Goal: Information Seeking & Learning: Learn about a topic

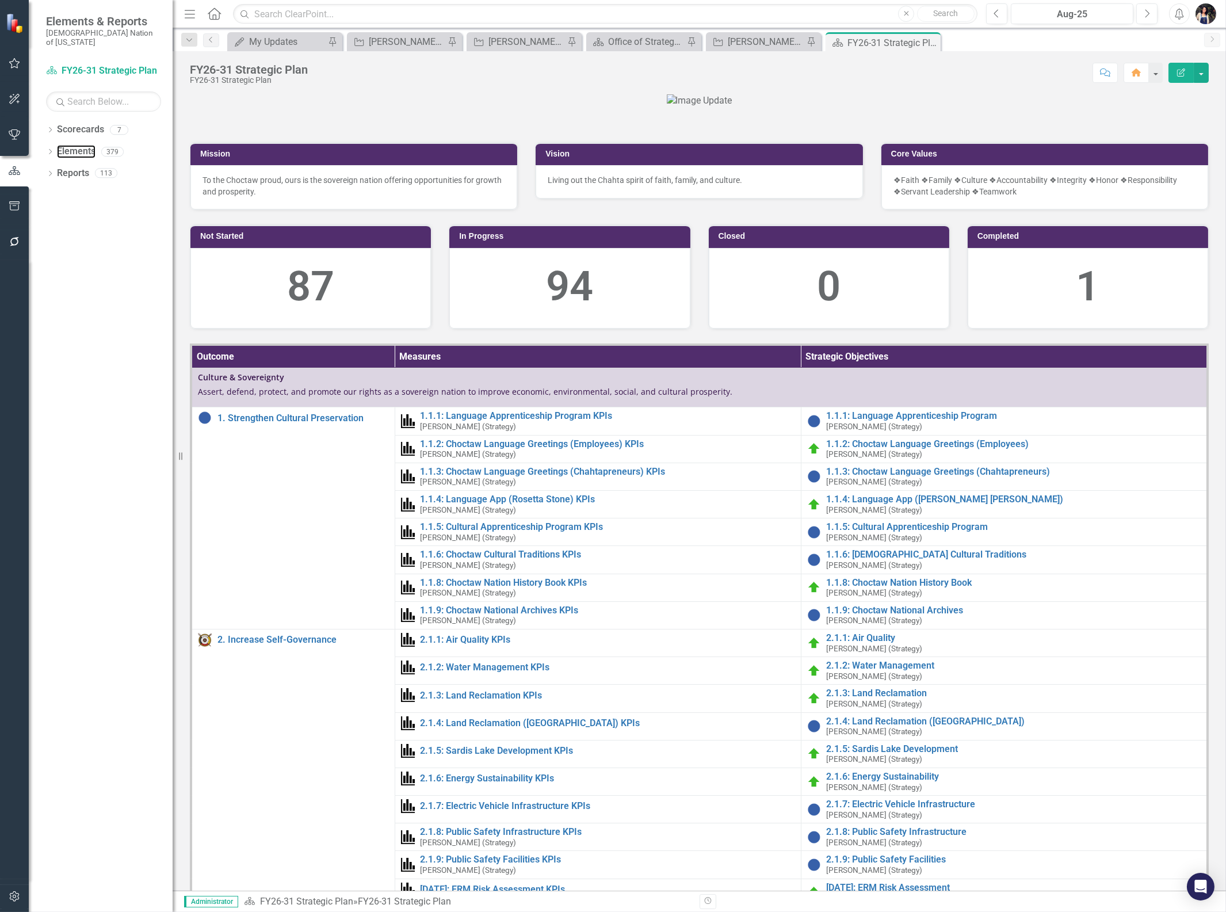
click at [81, 145] on link "Elements" at bounding box center [76, 151] width 39 height 13
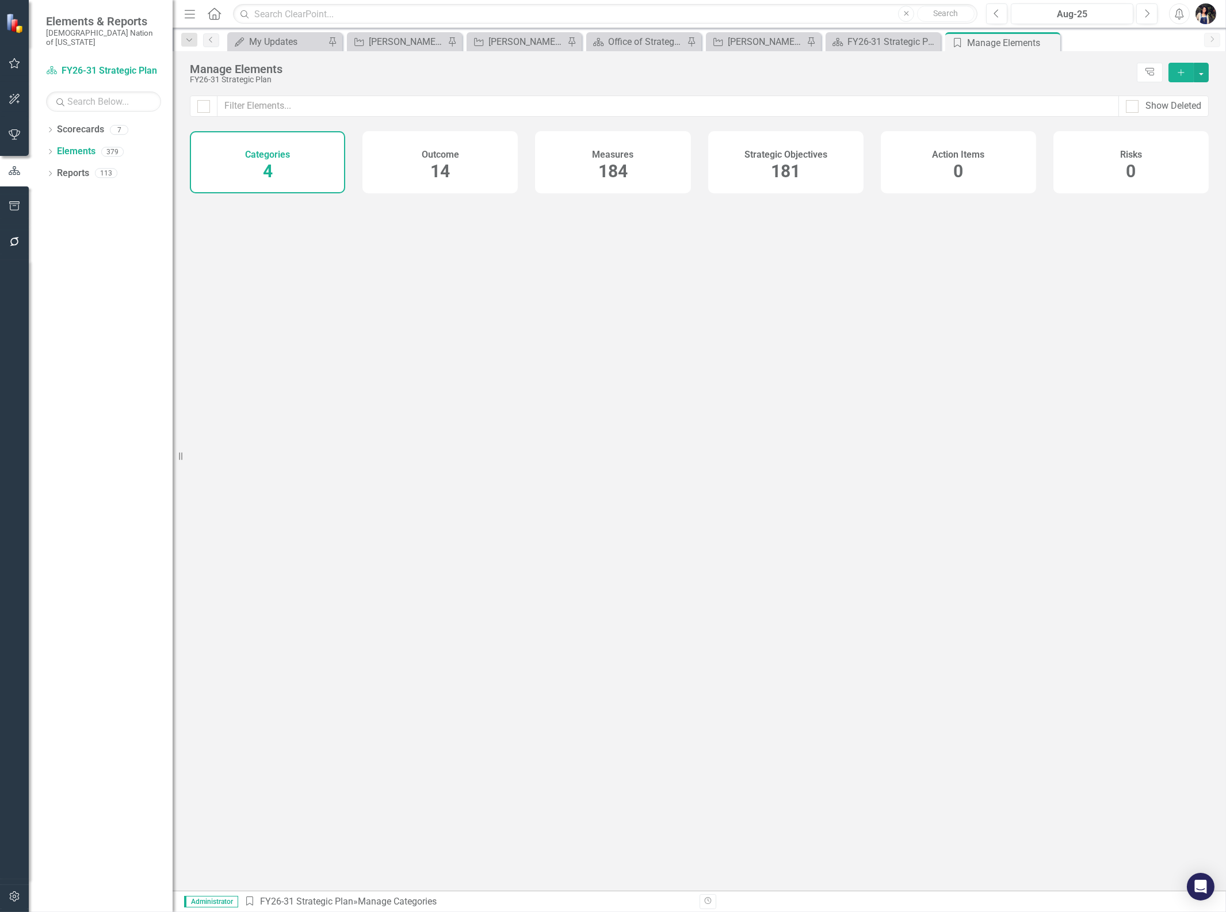
click at [459, 168] on div "Outcome 14" at bounding box center [439, 162] width 155 height 62
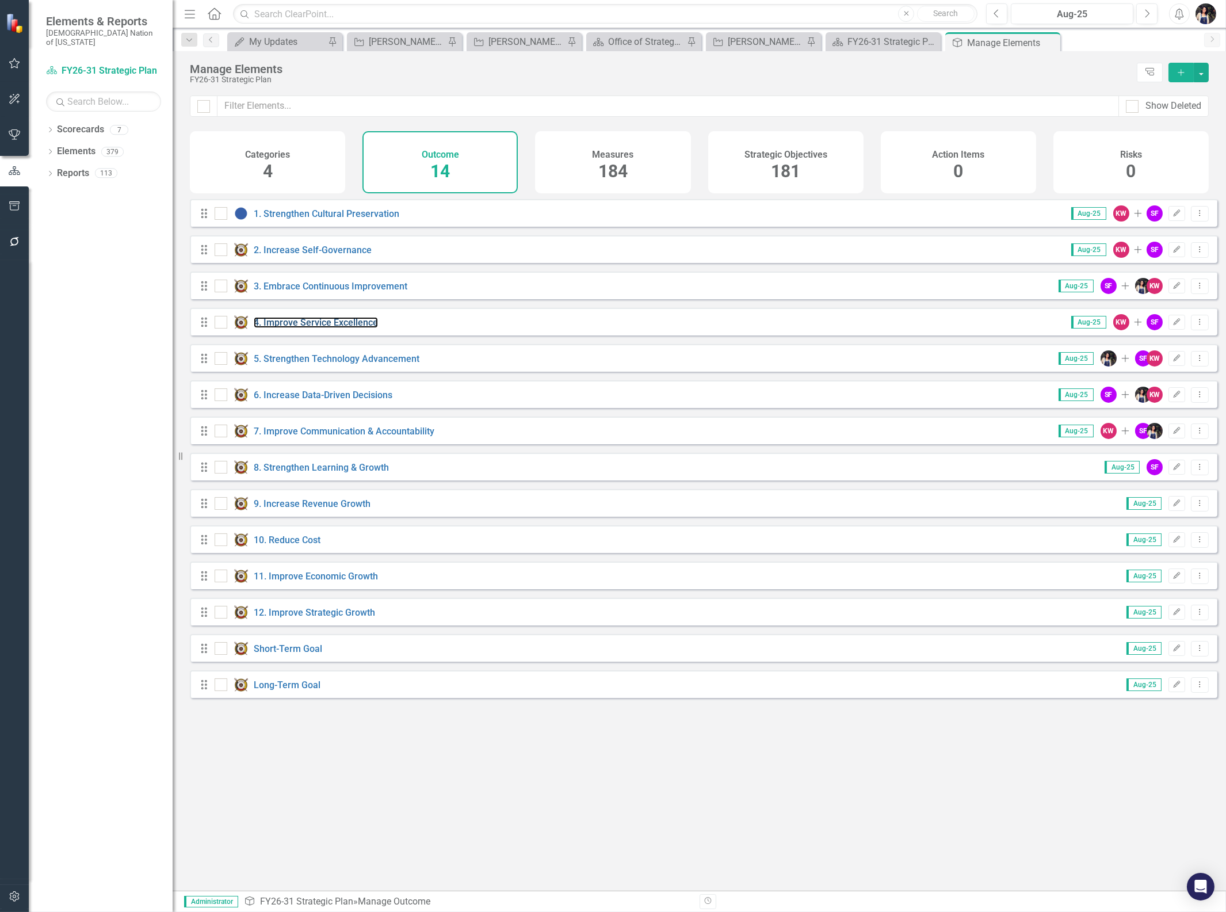
click at [313, 327] on link "4. Improve Service Excellence" at bounding box center [316, 322] width 124 height 11
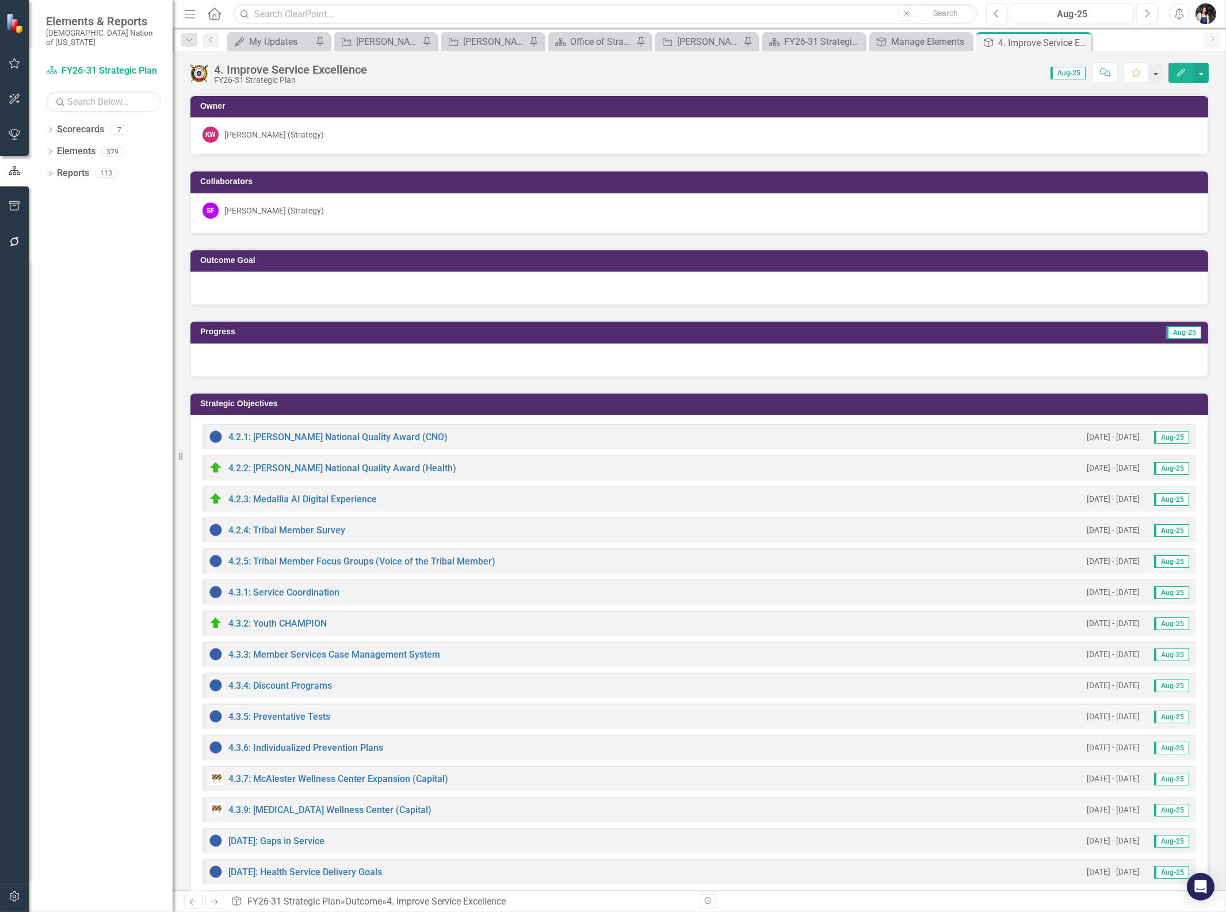
click at [0, 0] on icon at bounding box center [0, 0] width 0 height 0
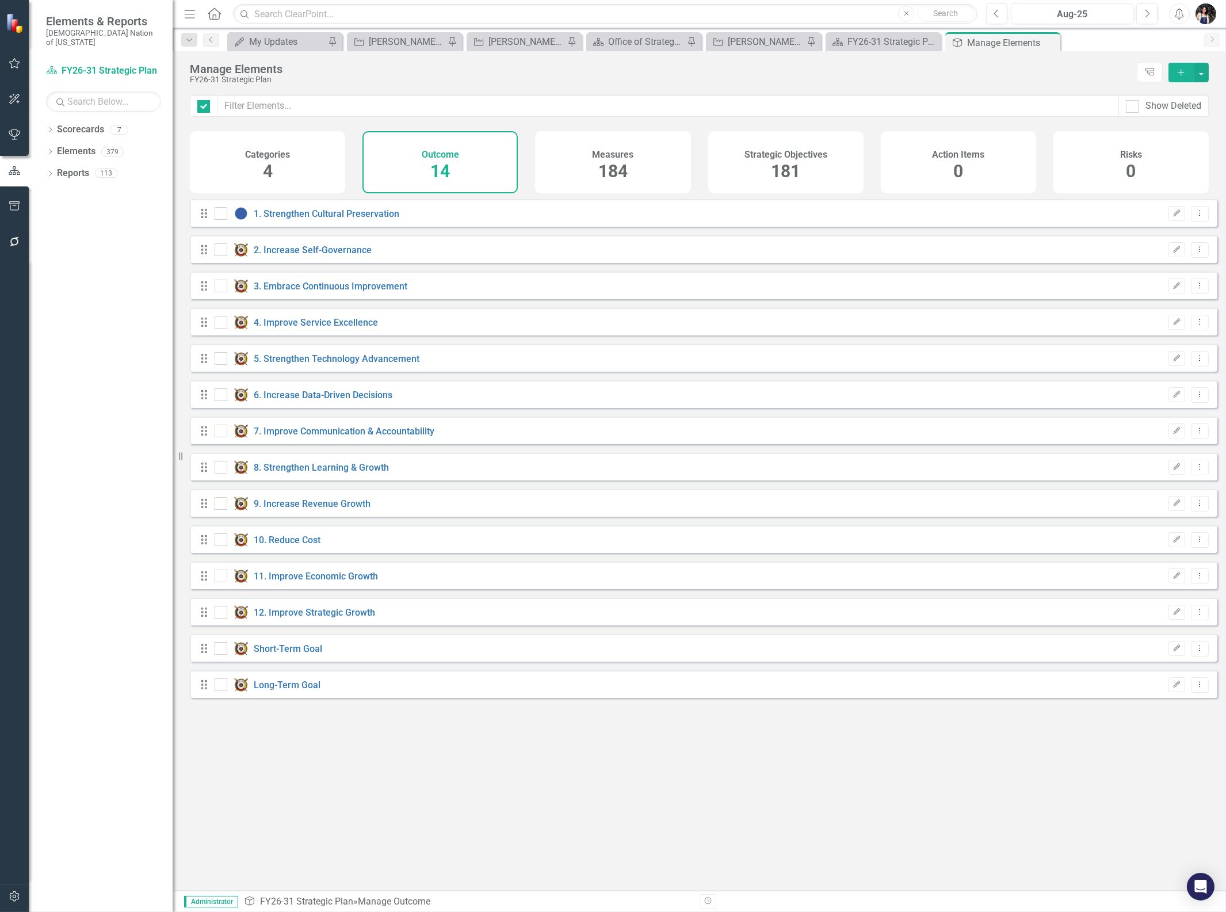
checkbox input "false"
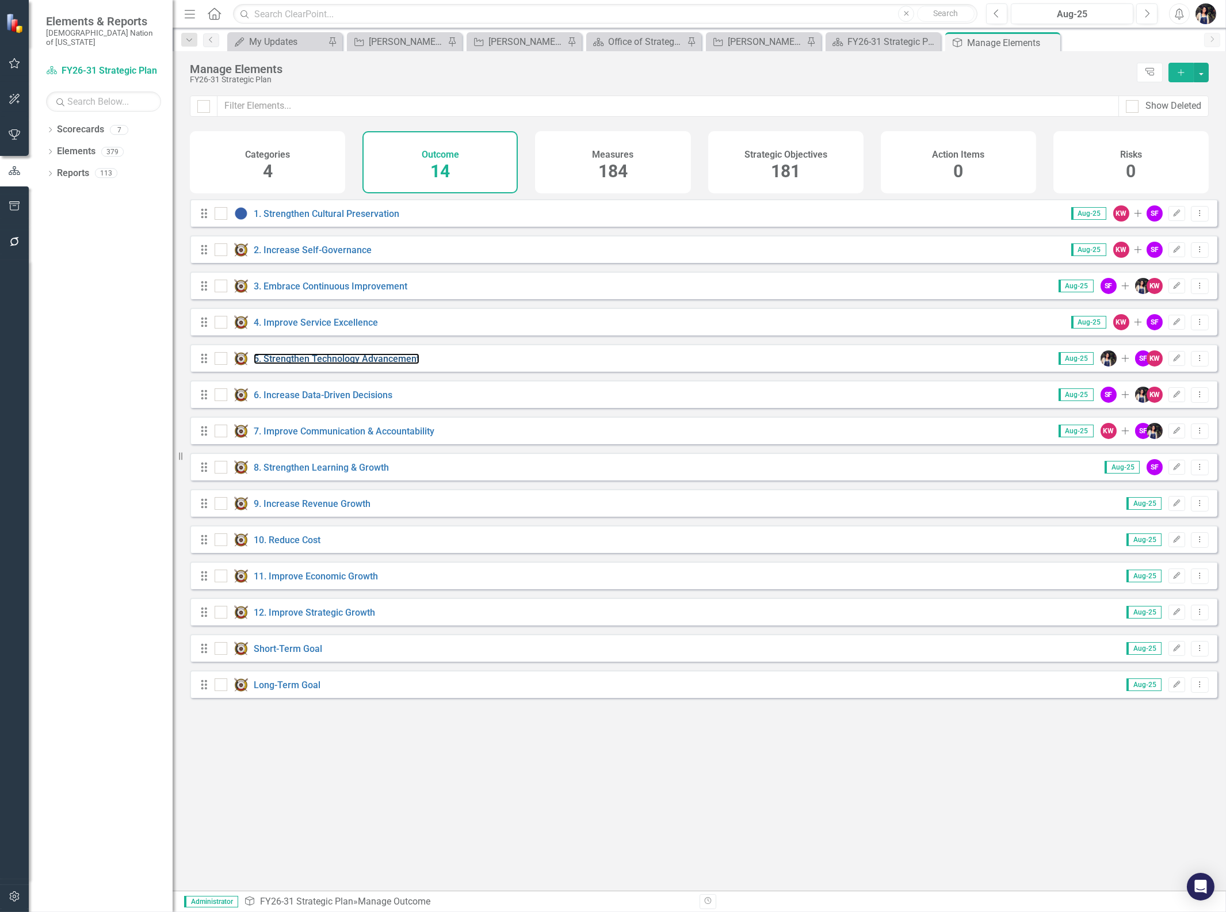
click at [338, 364] on link "5. Strengthen Technology Advancement" at bounding box center [337, 358] width 166 height 11
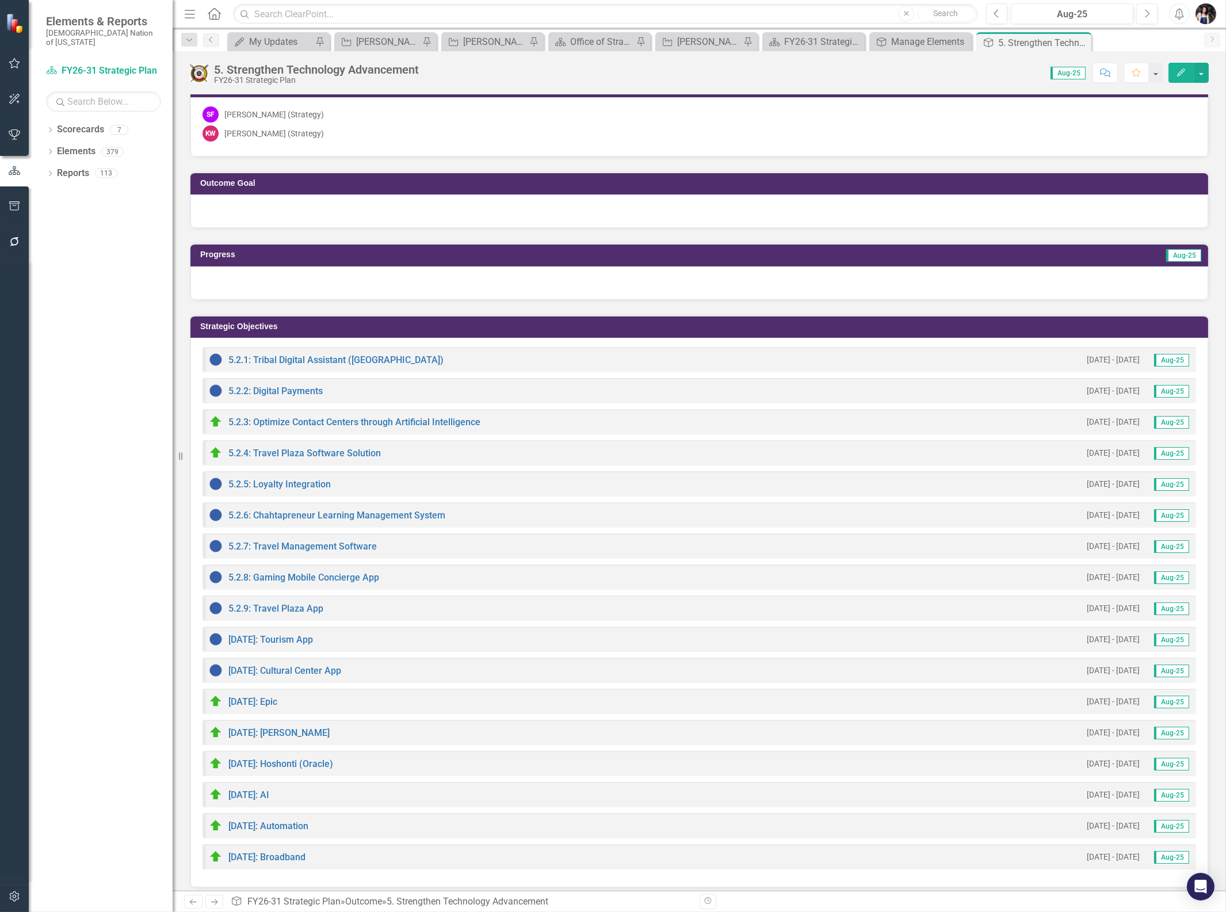
scroll to position [102, 0]
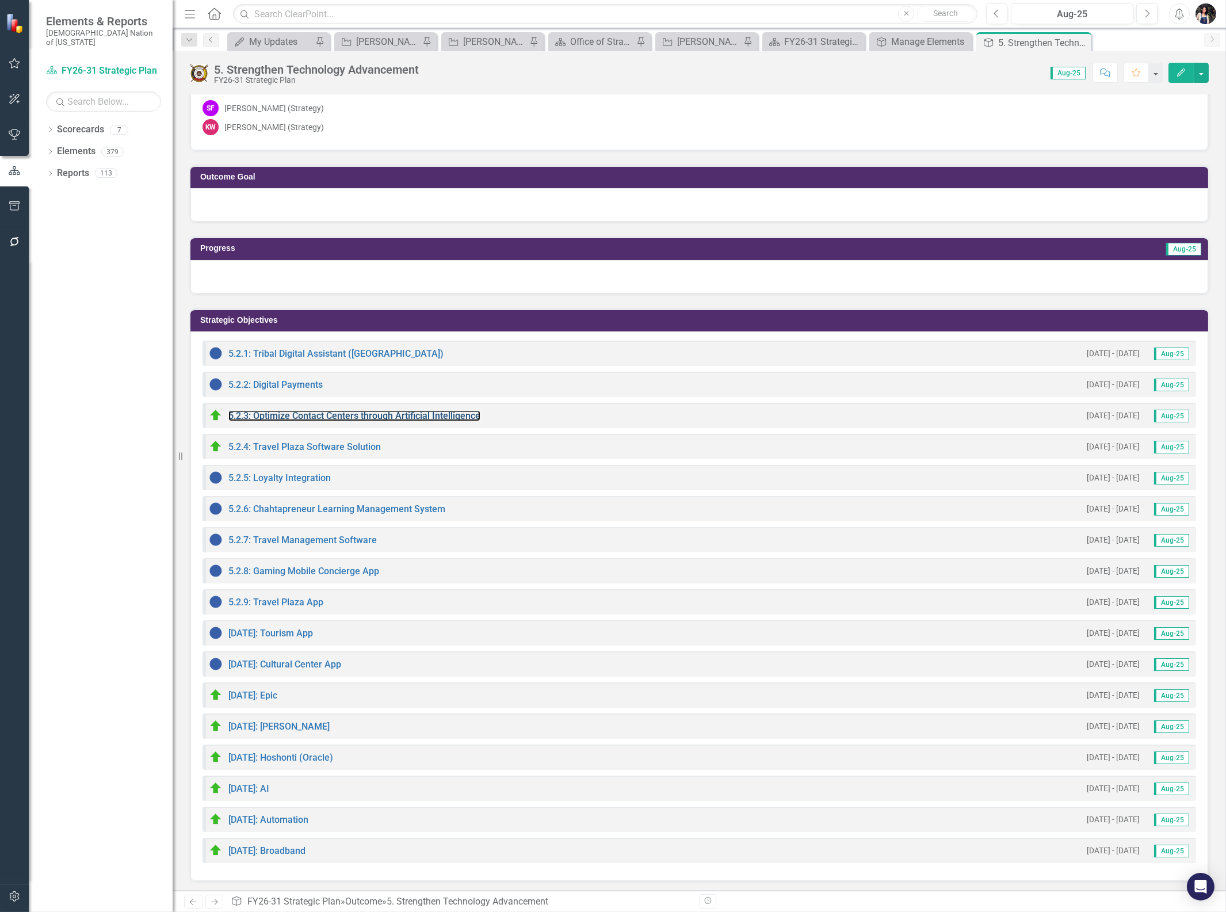
click at [357, 413] on link "5.2.3: Optimize Contact Centers through Artificial Intelligence" at bounding box center [354, 415] width 252 height 11
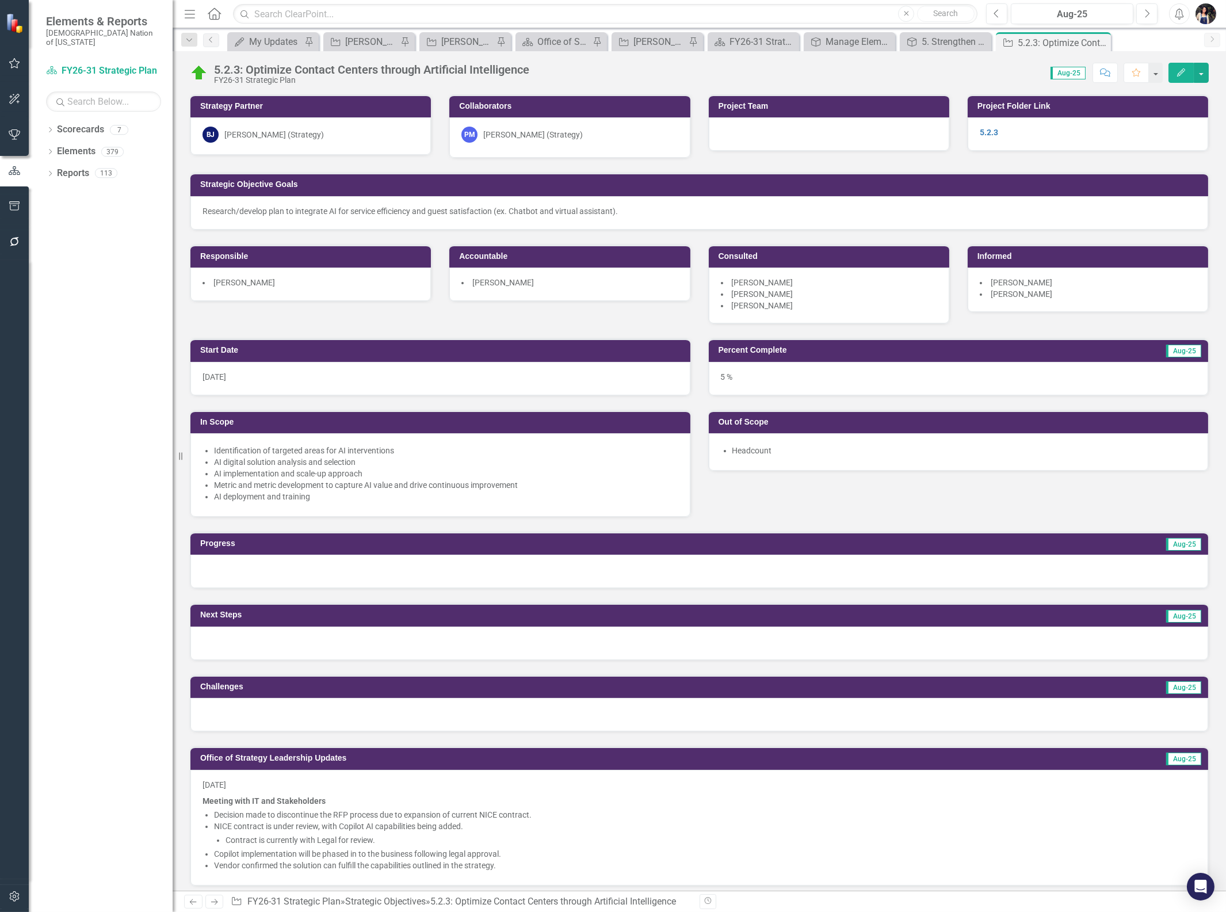
click at [1046, 503] on div "Start Date [DATE] In Scope Identification of targeted areas for AI intervention…" at bounding box center [699, 420] width 1036 height 193
drag, startPoint x: 1101, startPoint y: 44, endPoint x: 1045, endPoint y: 58, distance: 57.4
click at [0, 0] on icon "Close" at bounding box center [0, 0] width 0 height 0
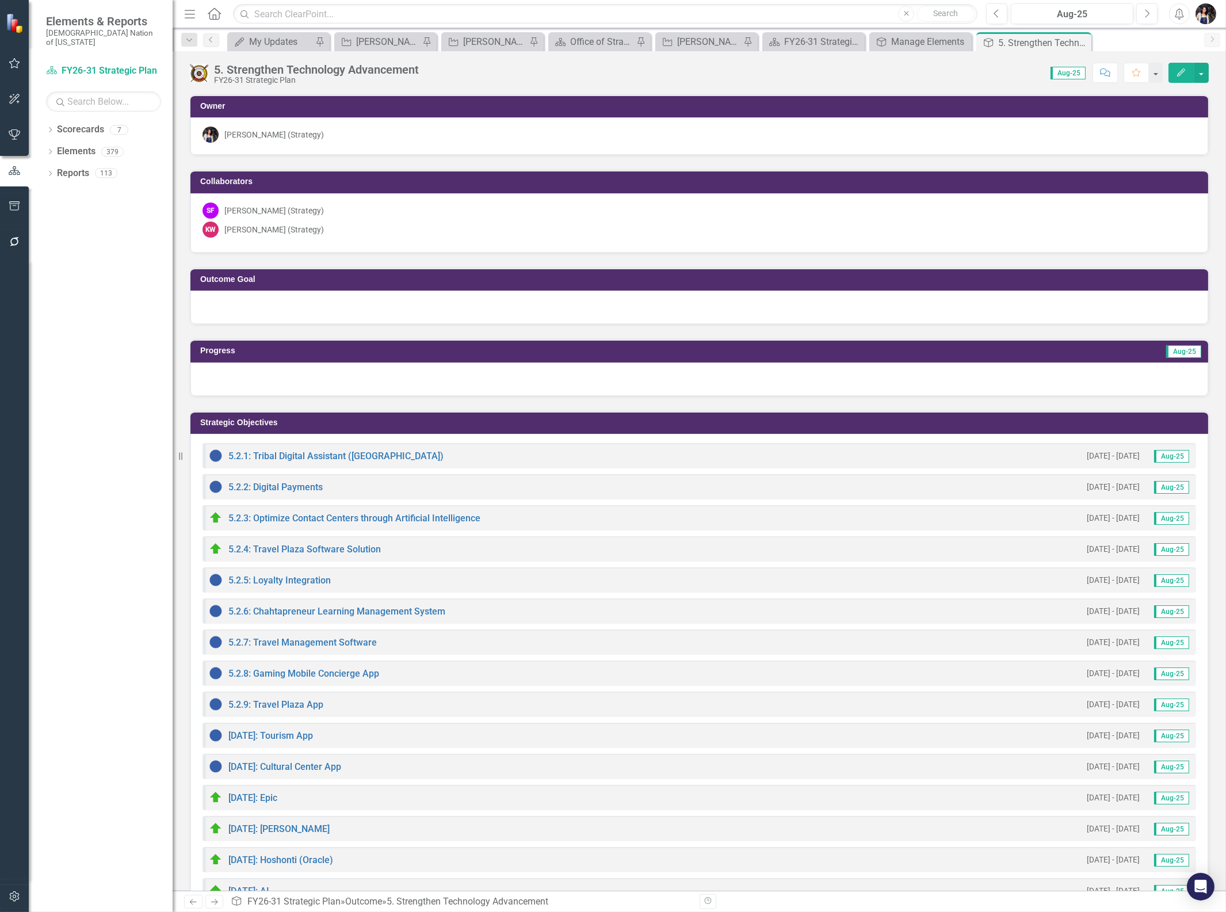
scroll to position [64, 0]
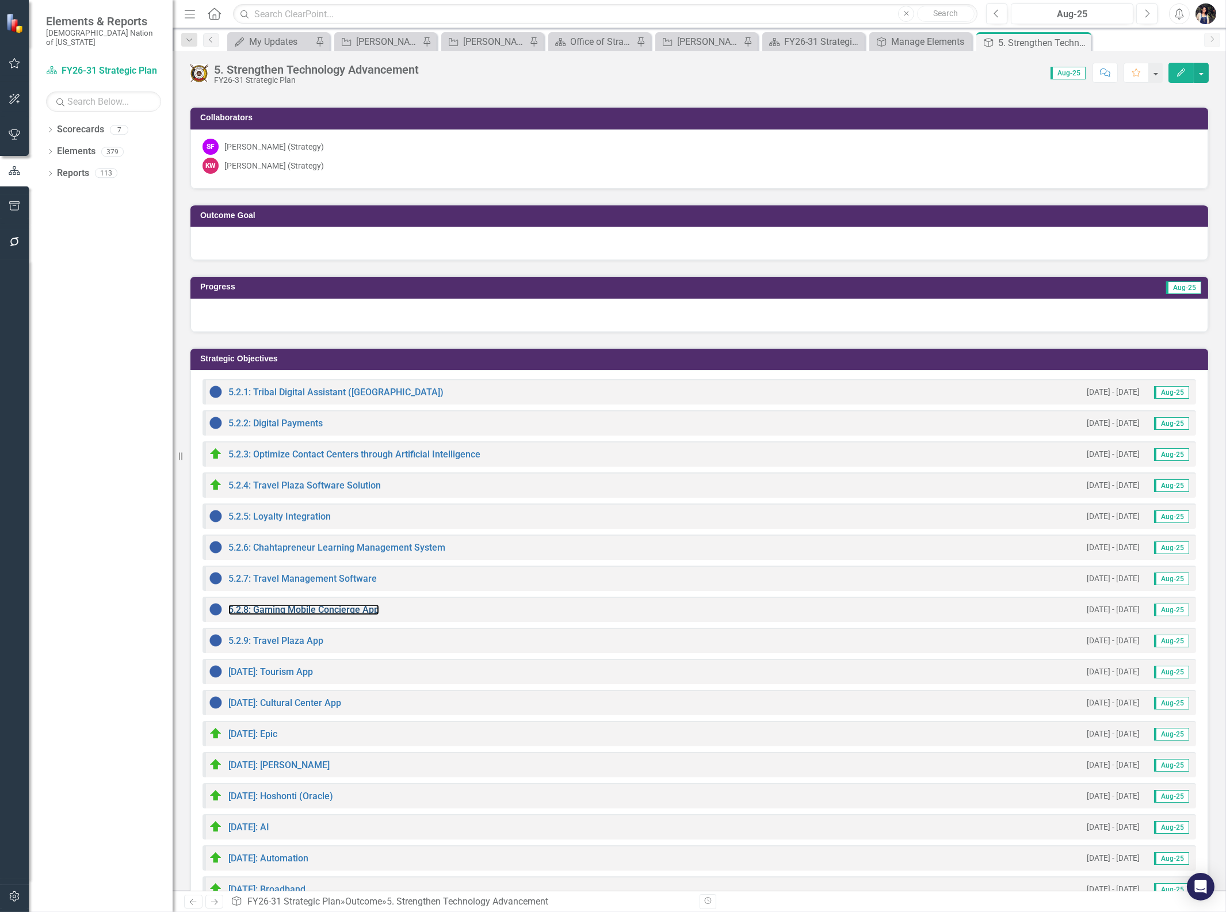
click at [343, 605] on link "5.2.8: Gaming Mobile Concierge App" at bounding box center [303, 609] width 151 height 11
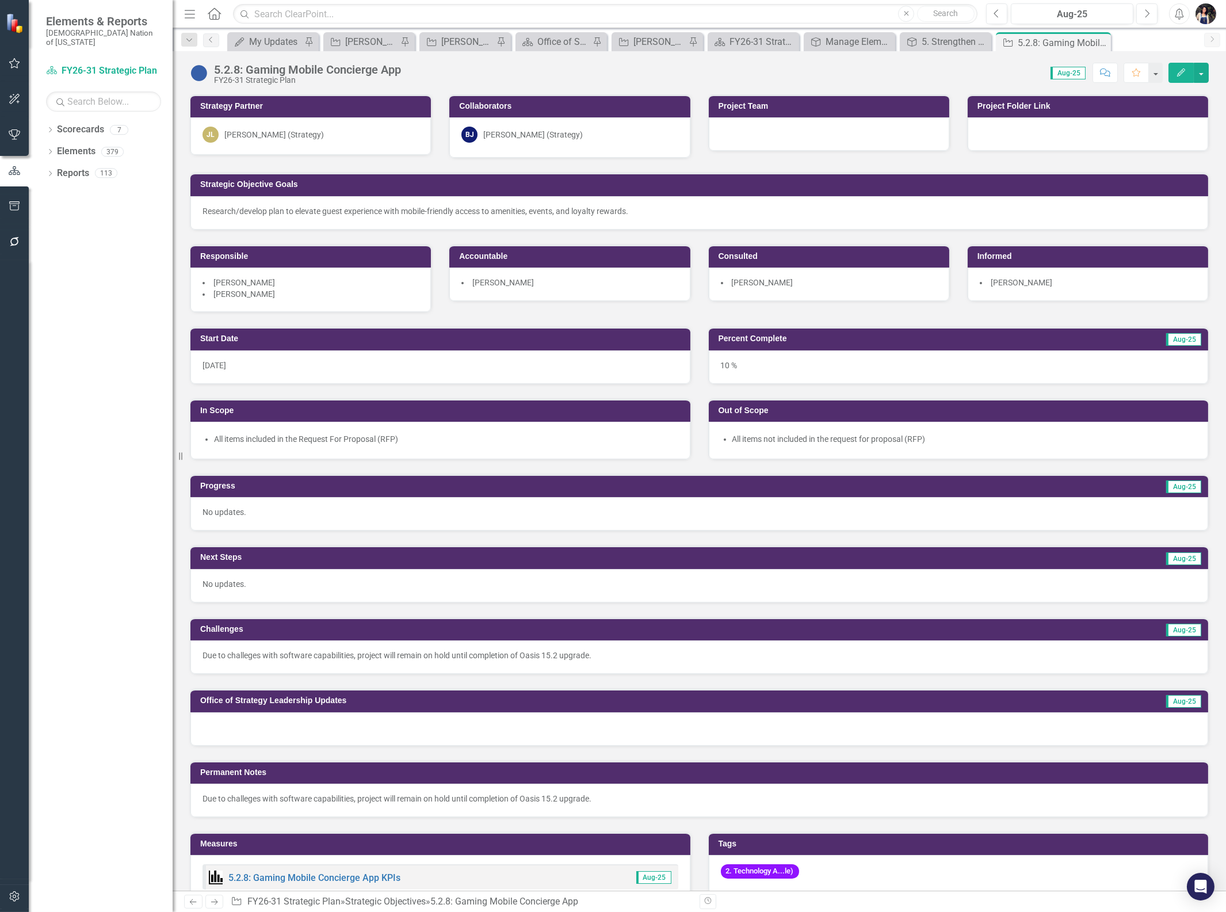
click at [0, 0] on icon "Close" at bounding box center [0, 0] width 0 height 0
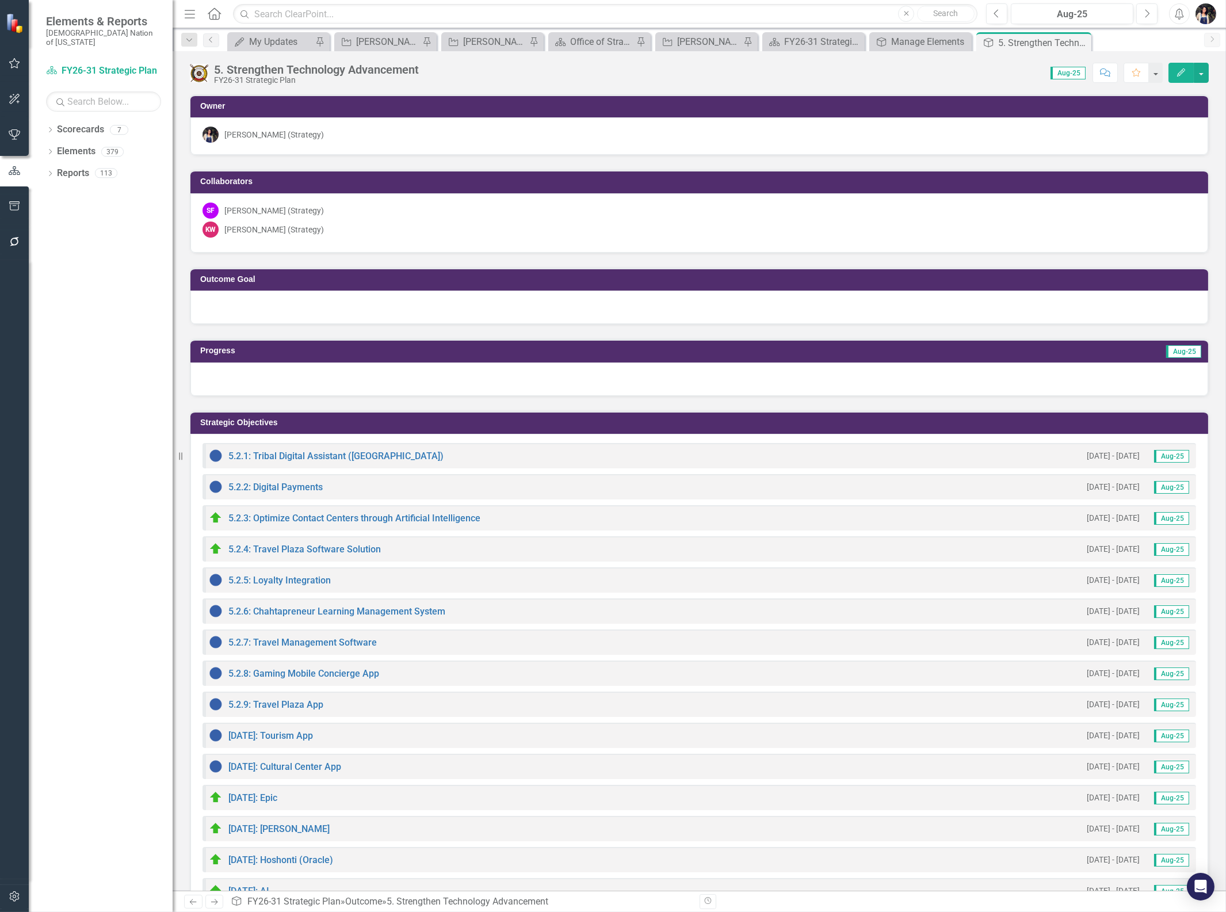
scroll to position [102, 0]
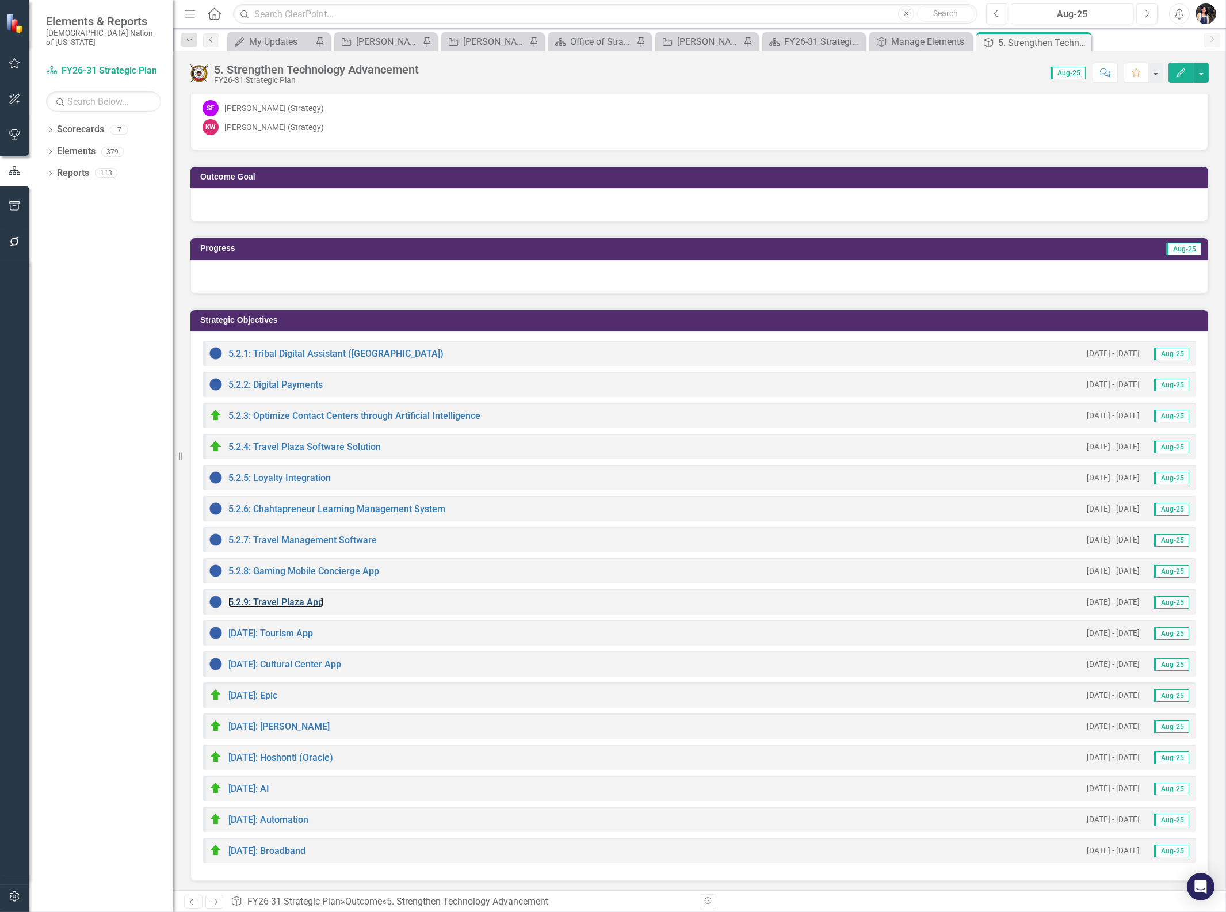
click at [295, 599] on link "5.2.9: Travel Plaza App" at bounding box center [275, 602] width 95 height 11
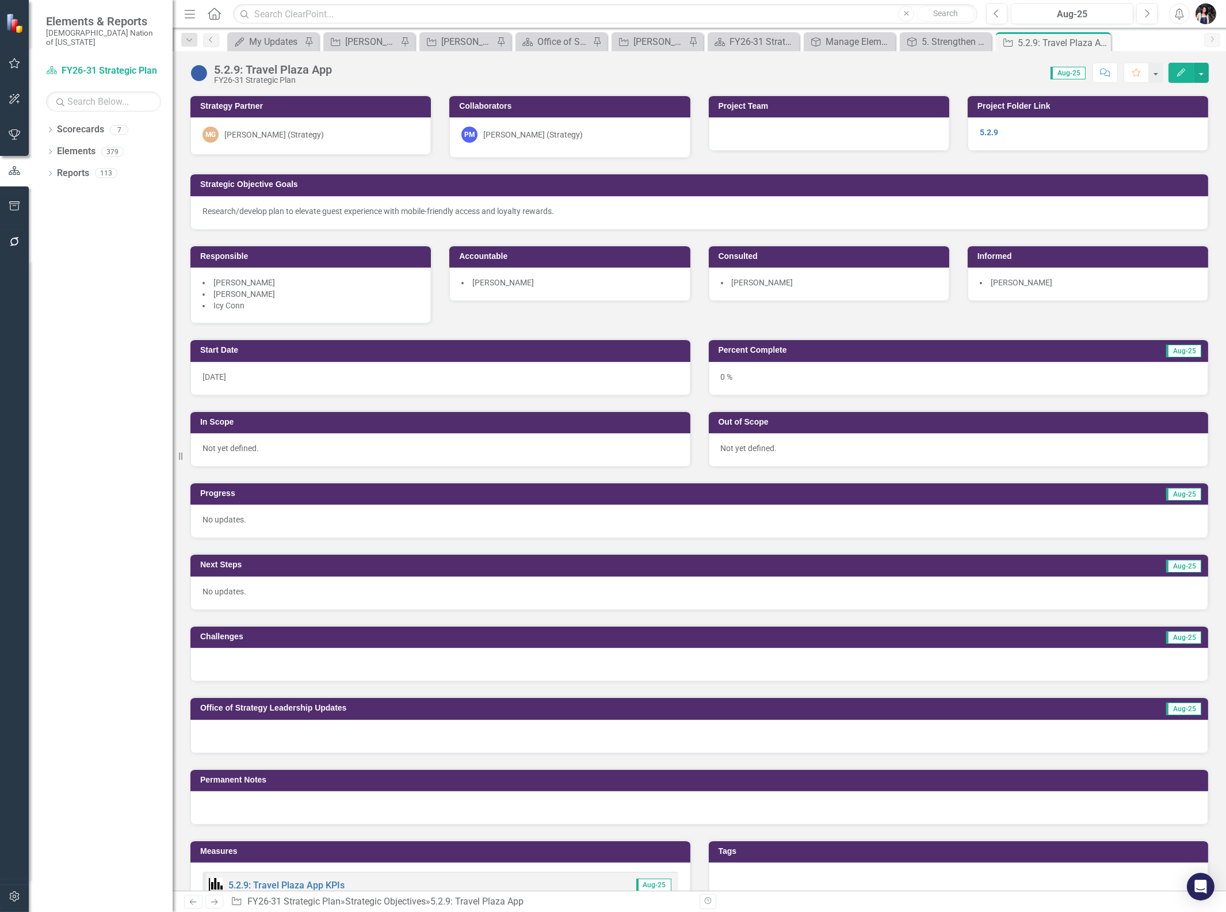
click at [0, 0] on icon "Close" at bounding box center [0, 0] width 0 height 0
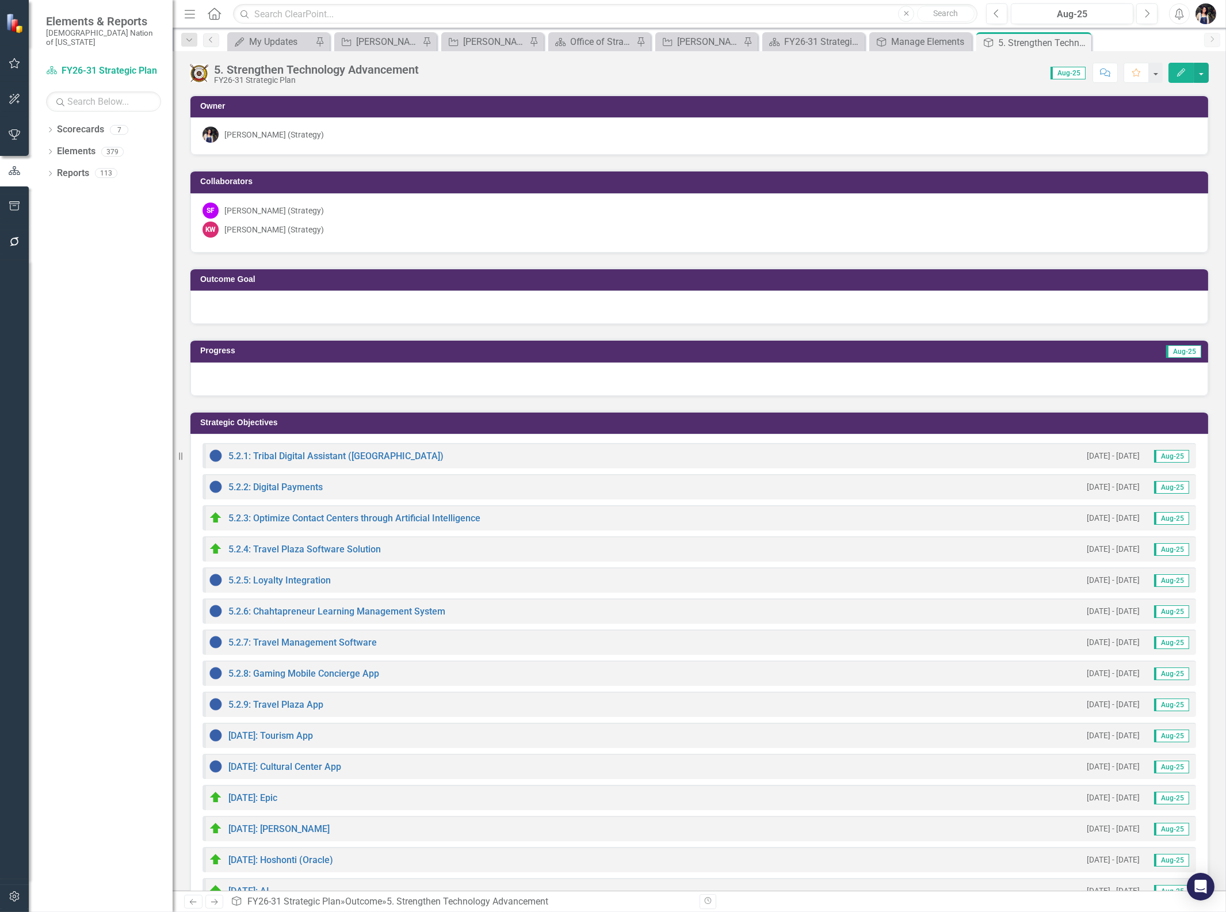
scroll to position [102, 0]
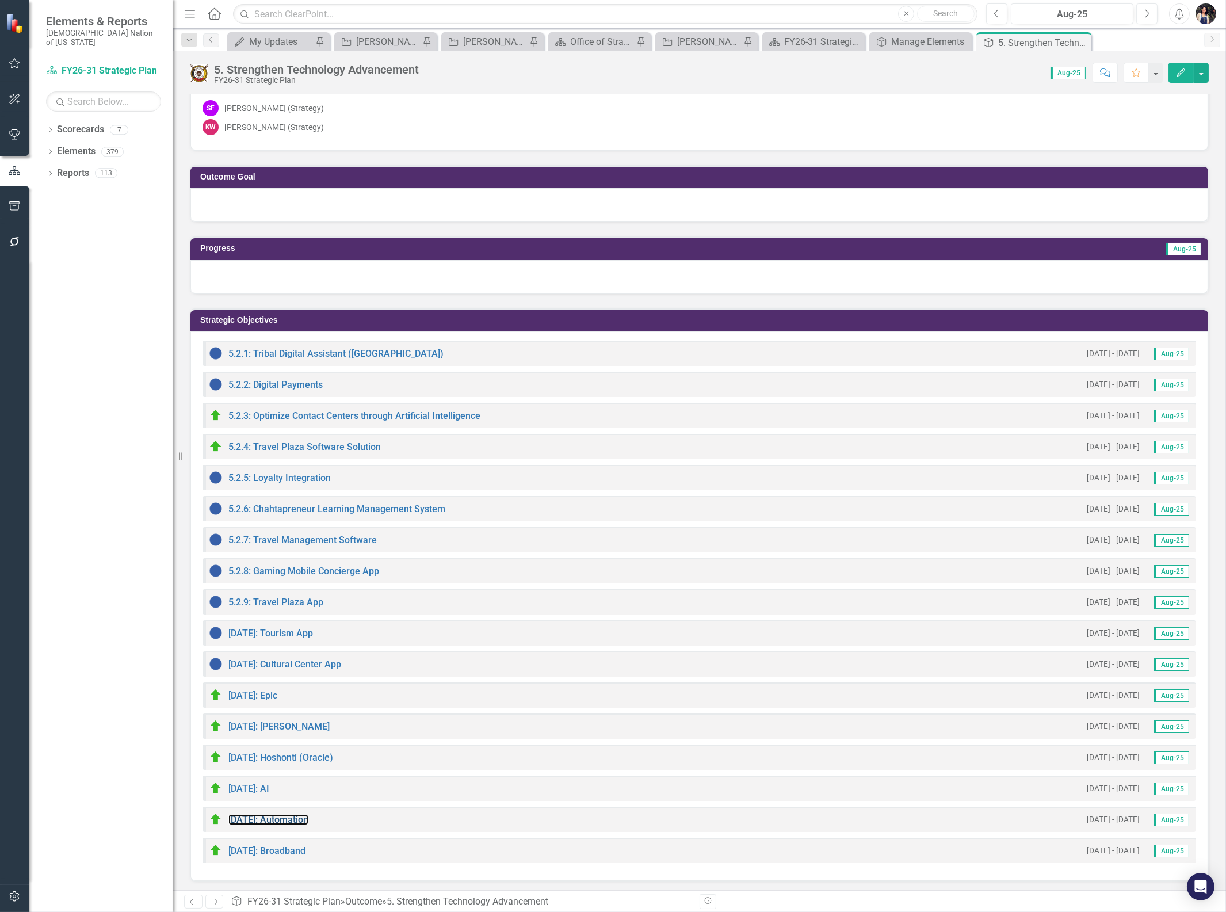
click at [269, 815] on link "[DATE]: Automation" at bounding box center [268, 819] width 80 height 11
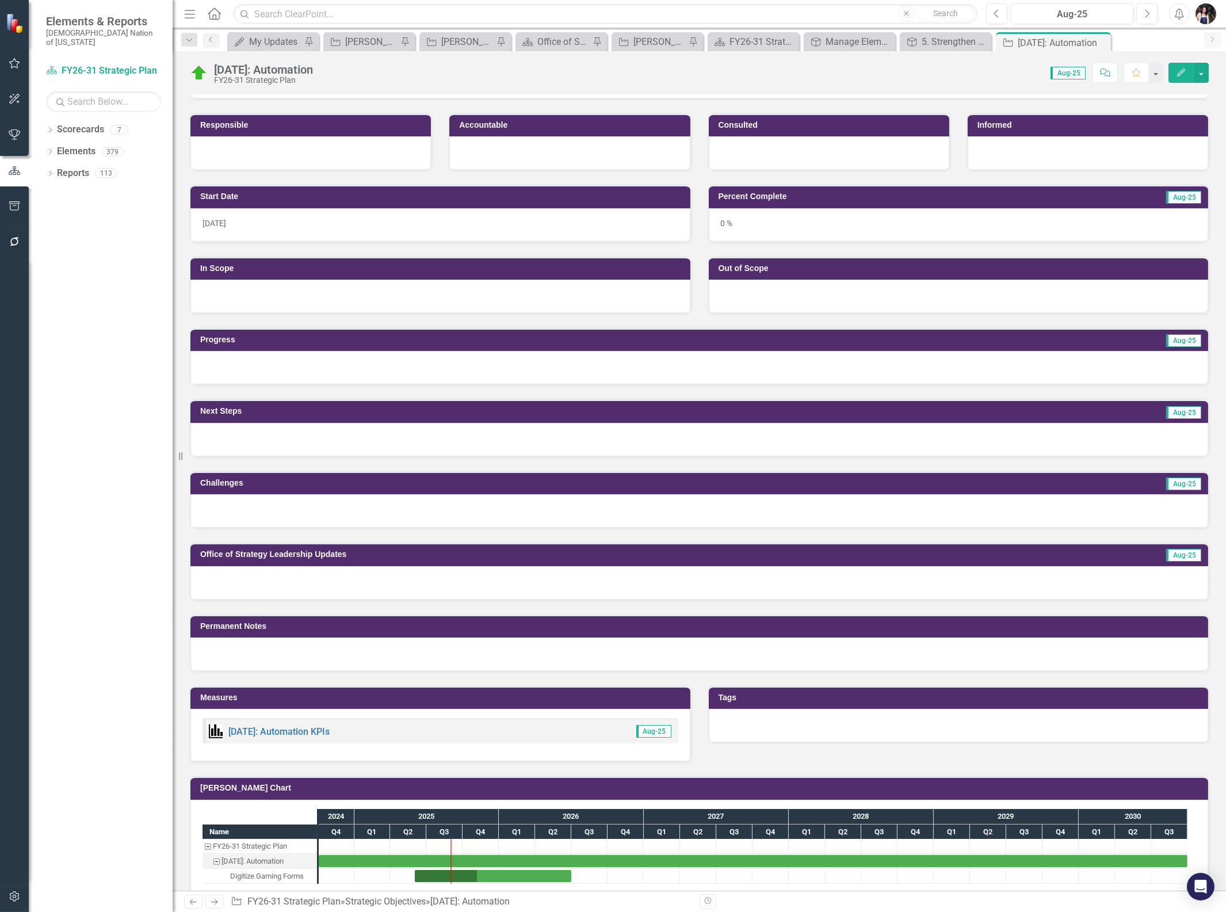
scroll to position [376, 0]
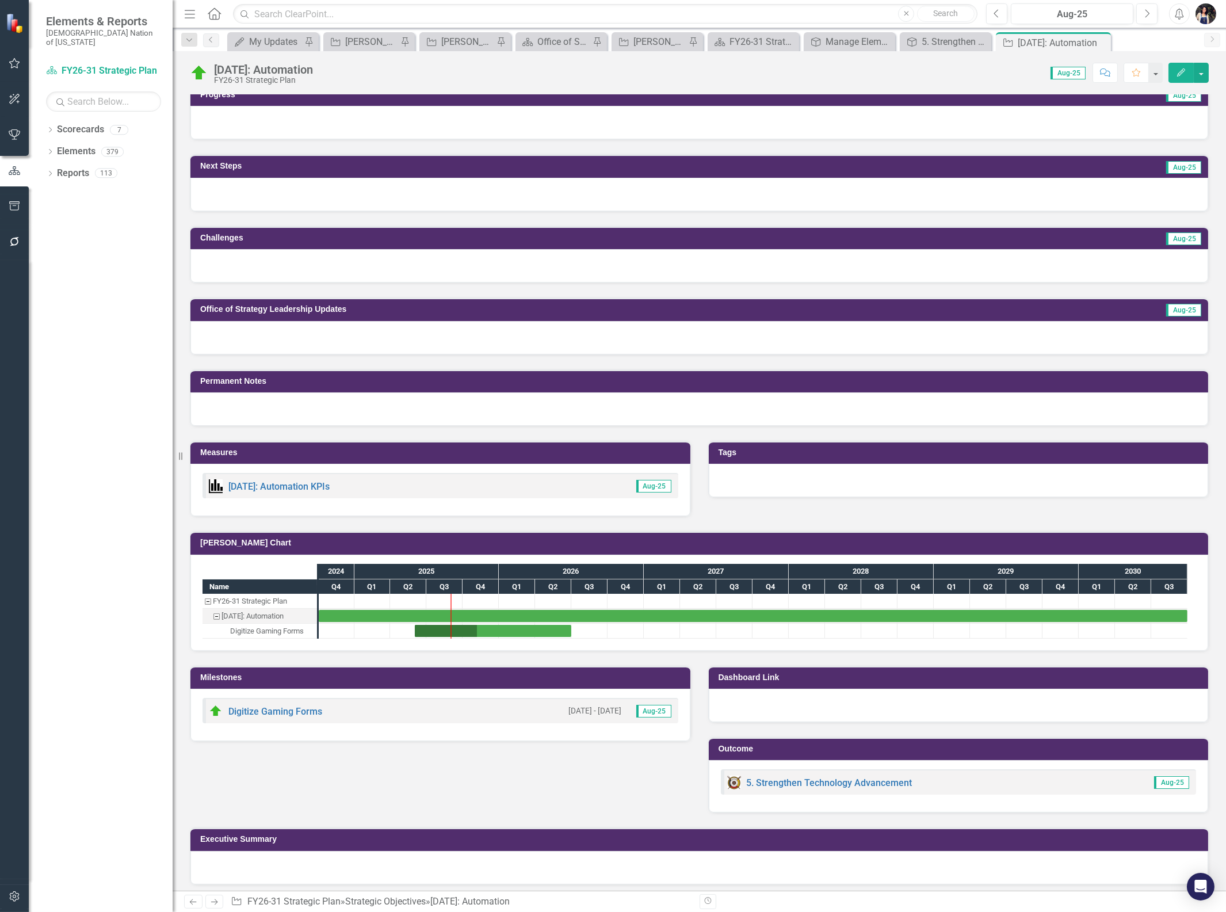
click at [0, 0] on icon "Close" at bounding box center [0, 0] width 0 height 0
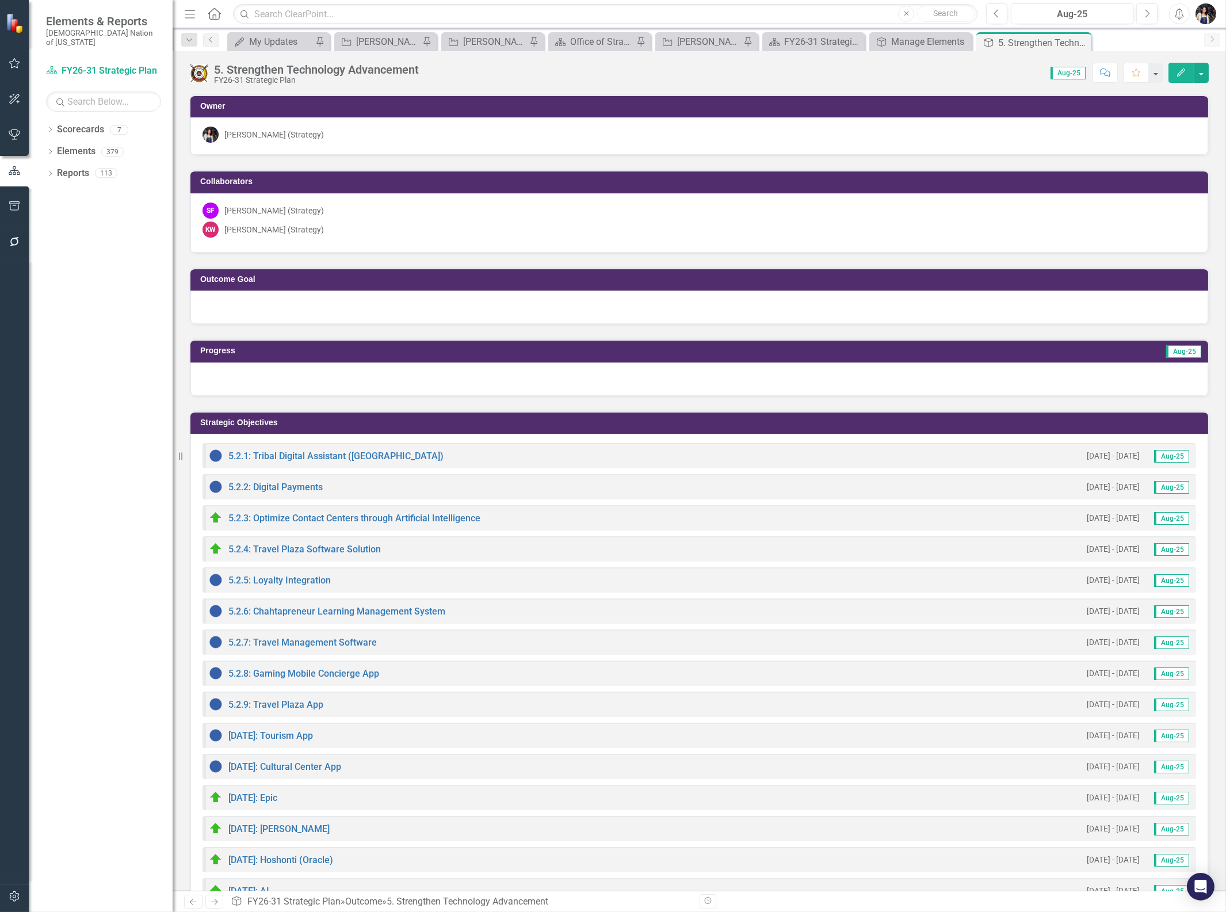
click at [0, 0] on icon at bounding box center [0, 0] width 0 height 0
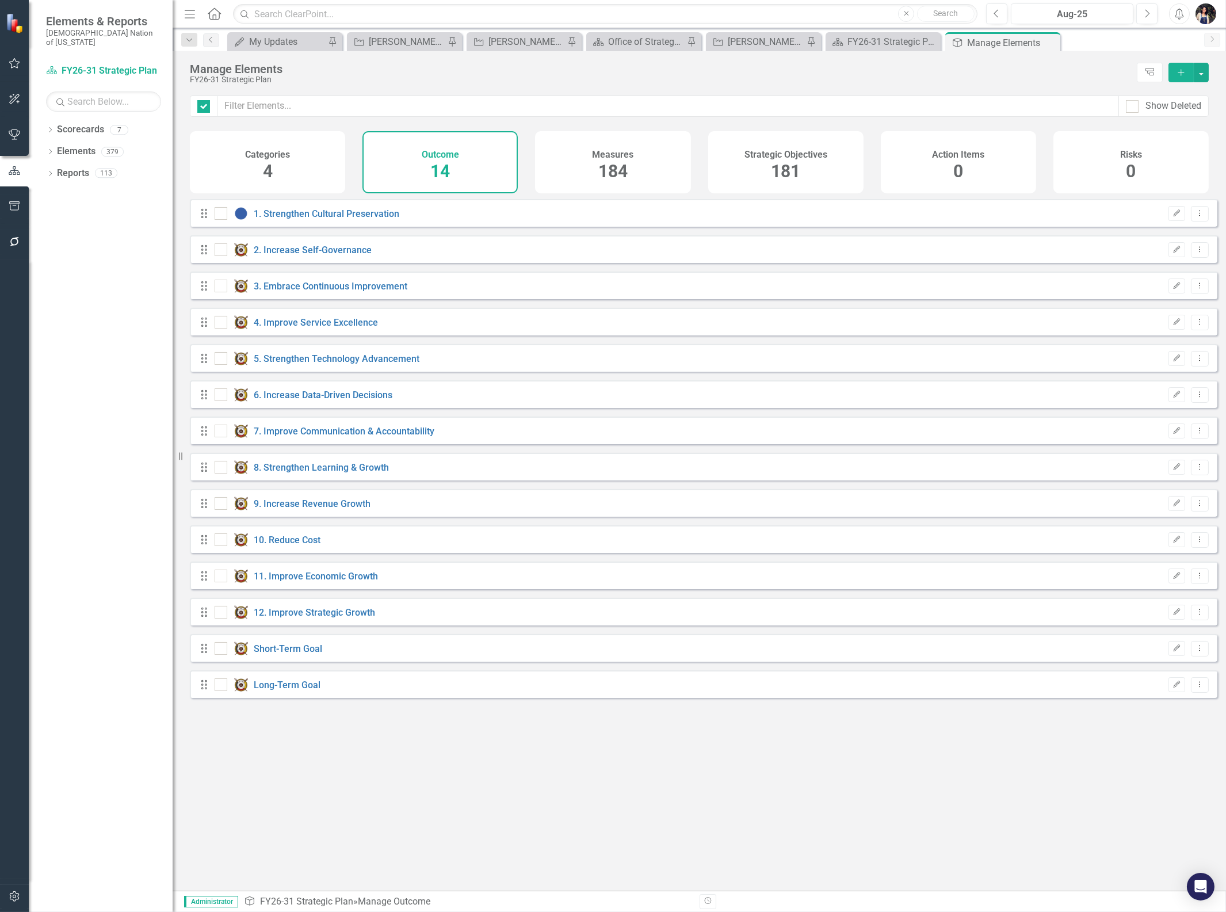
checkbox input "false"
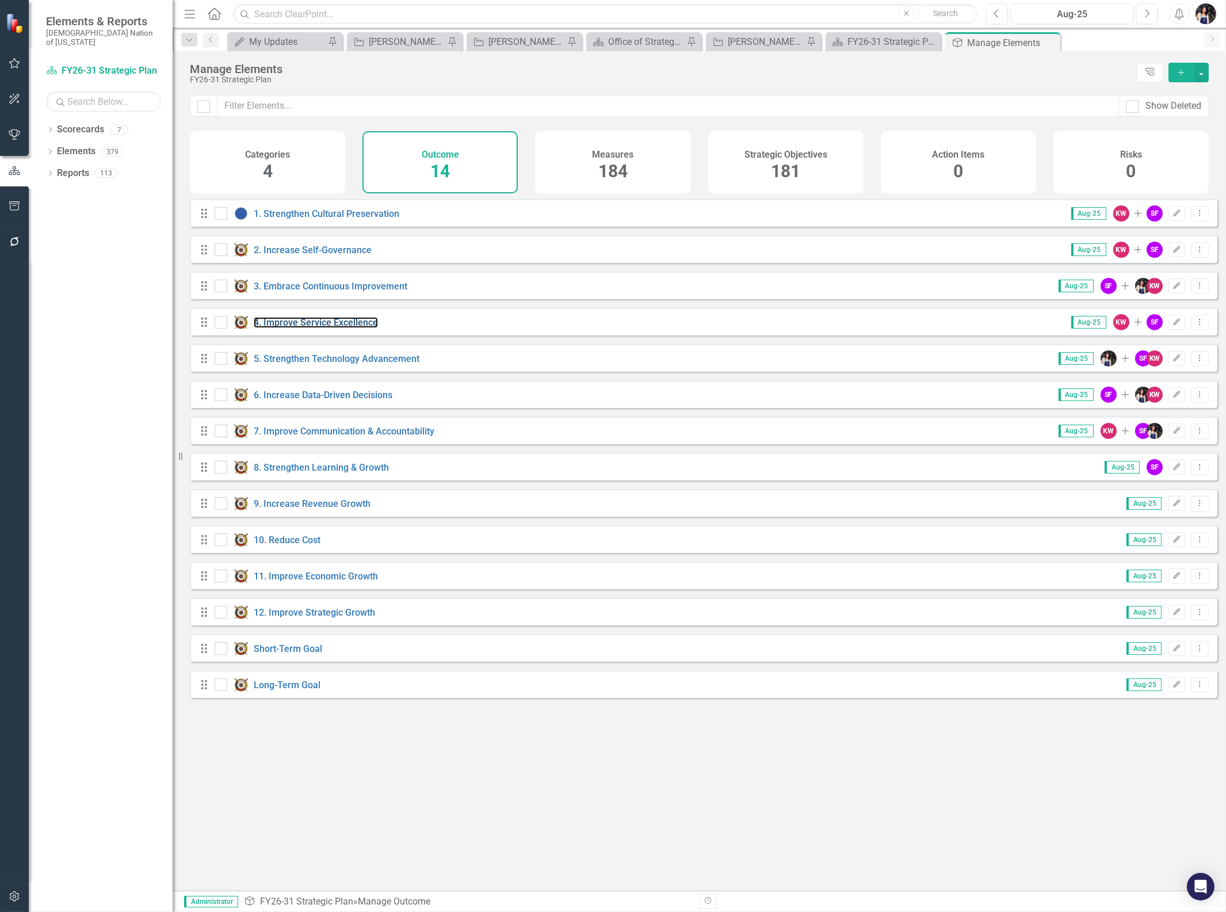
click at [340, 328] on link "4. Improve Service Excellence" at bounding box center [316, 322] width 124 height 11
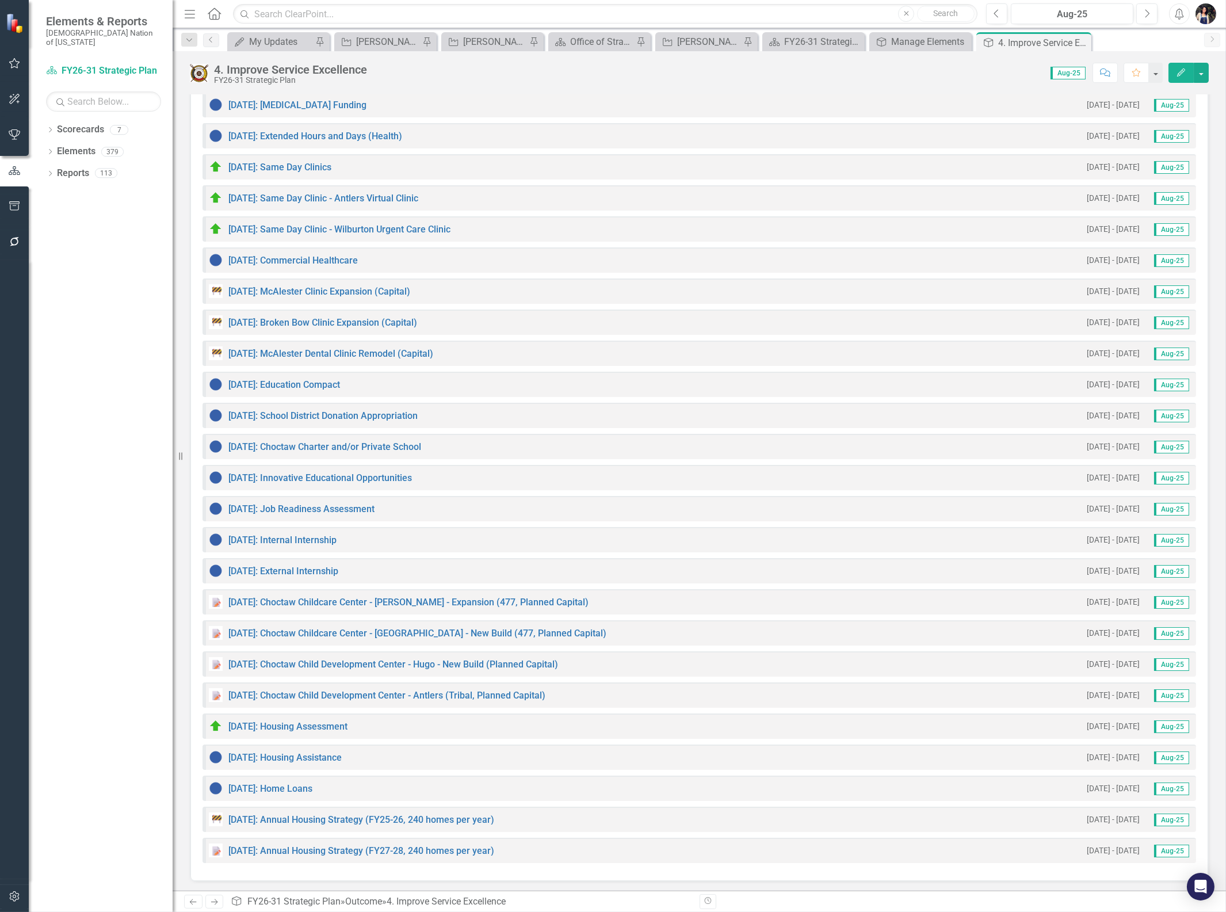
scroll to position [285, 0]
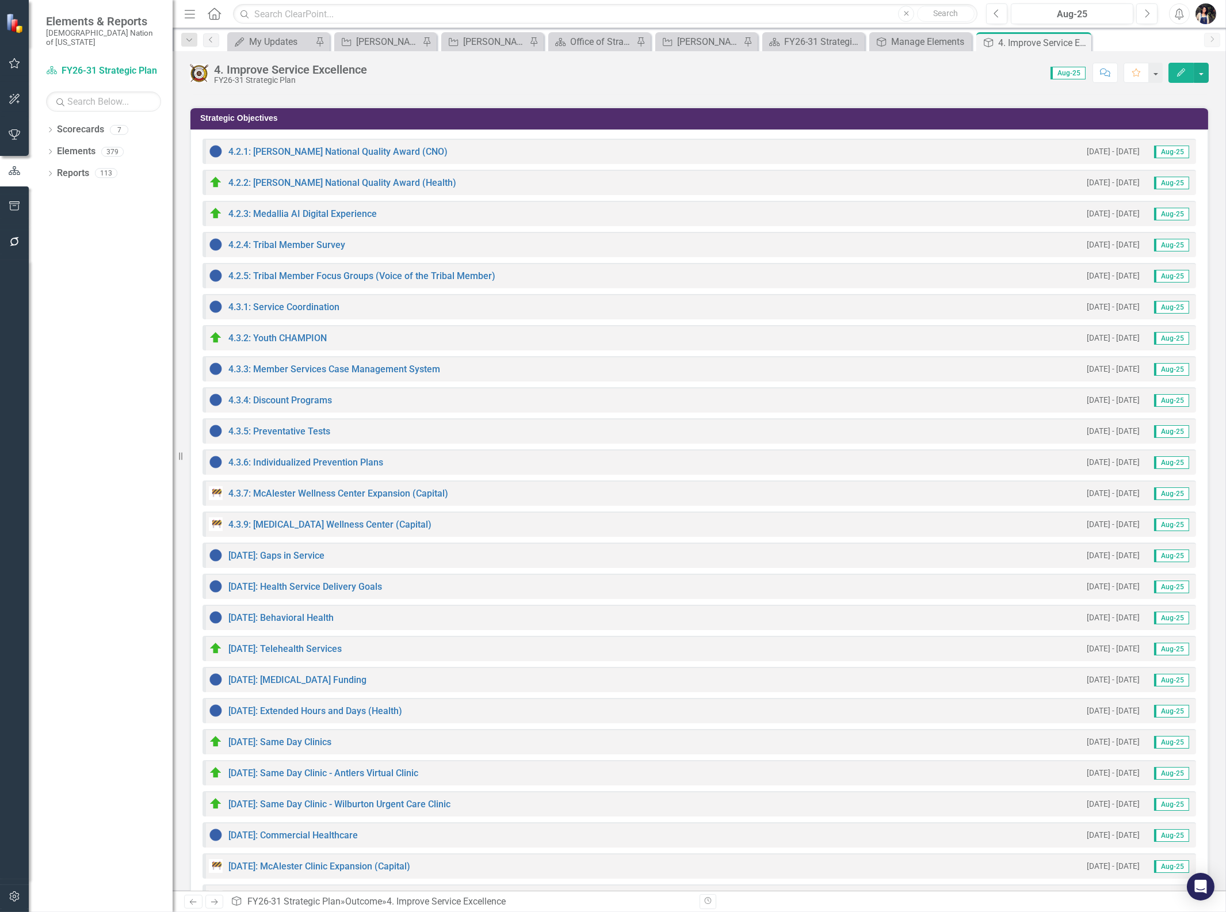
click at [0, 0] on icon "Close" at bounding box center [0, 0] width 0 height 0
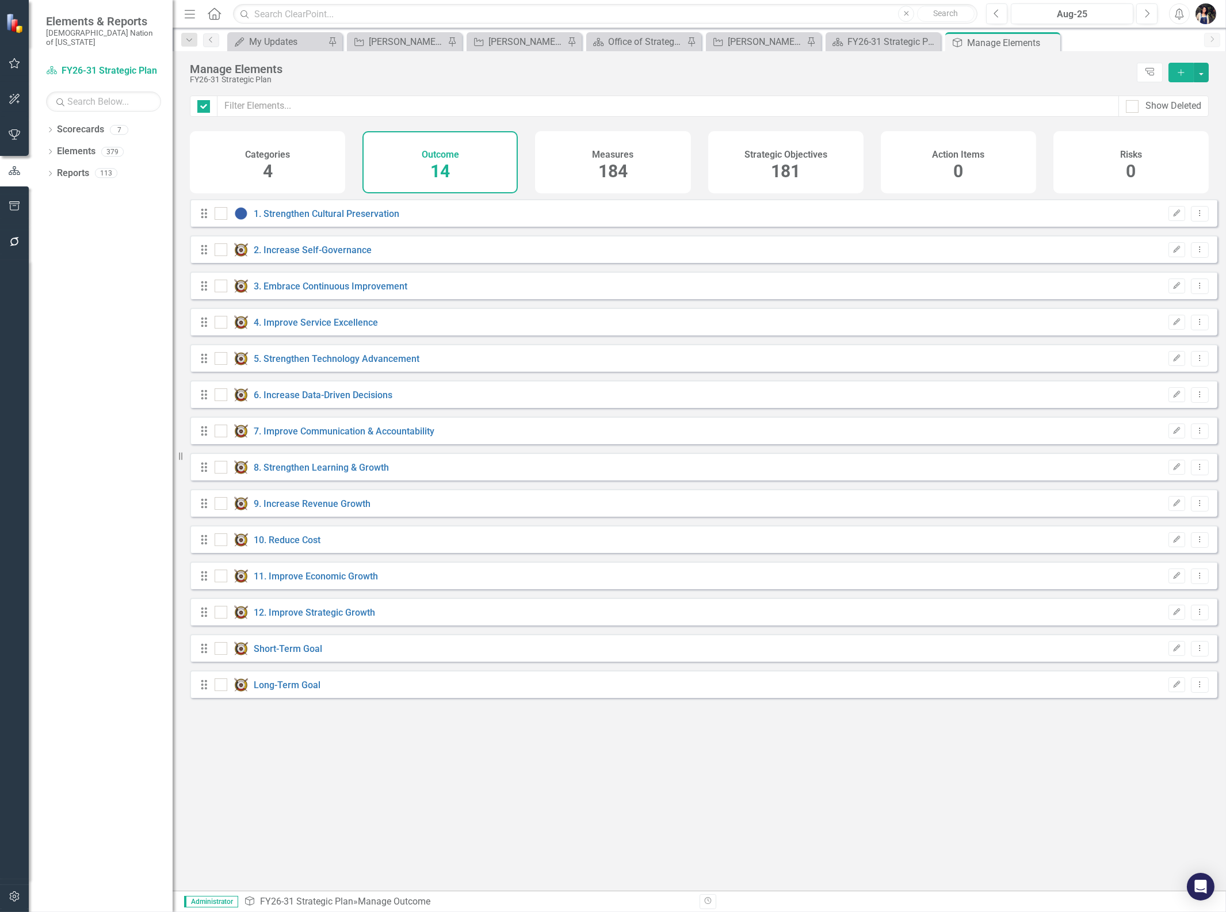
checkbox input "false"
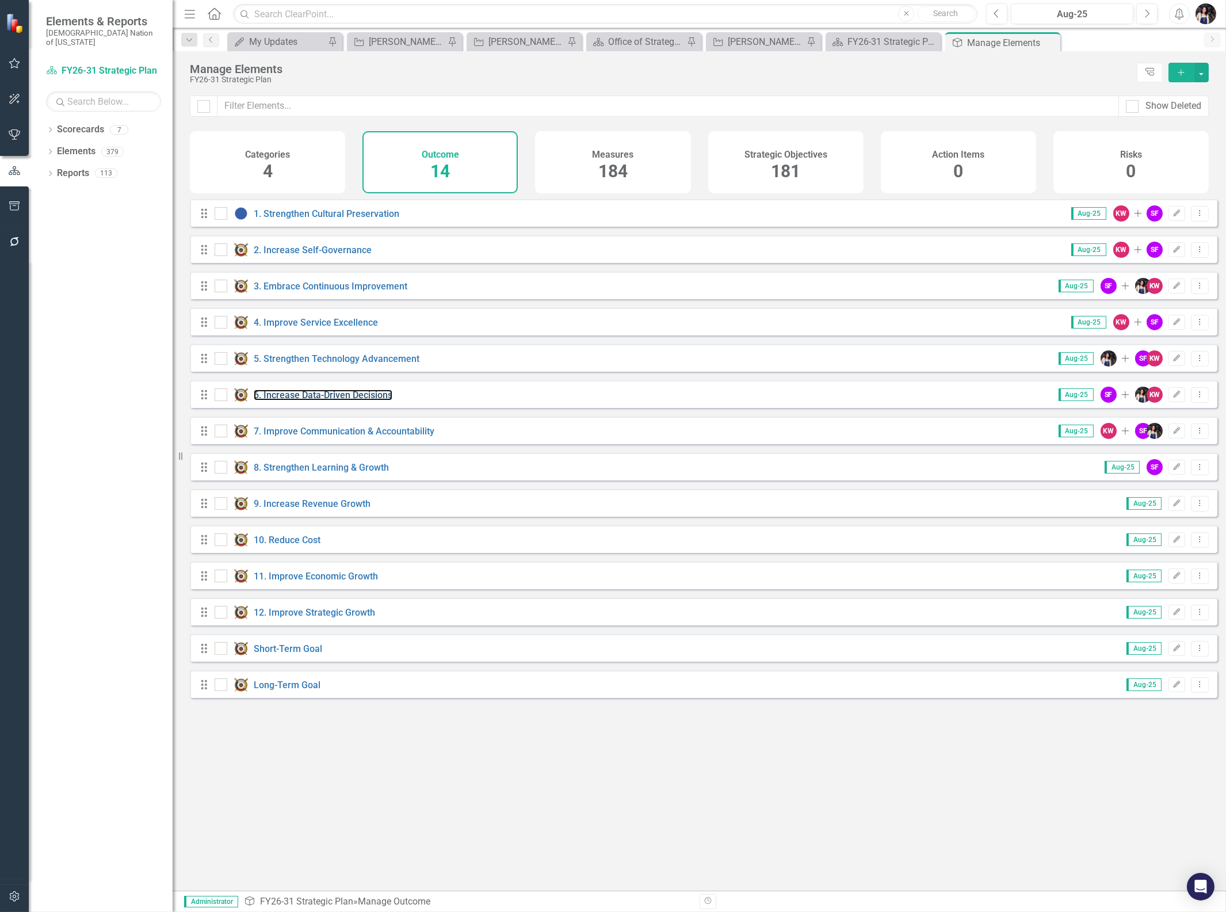
click at [362, 400] on link "6. Increase Data-Driven Decisions" at bounding box center [323, 394] width 139 height 11
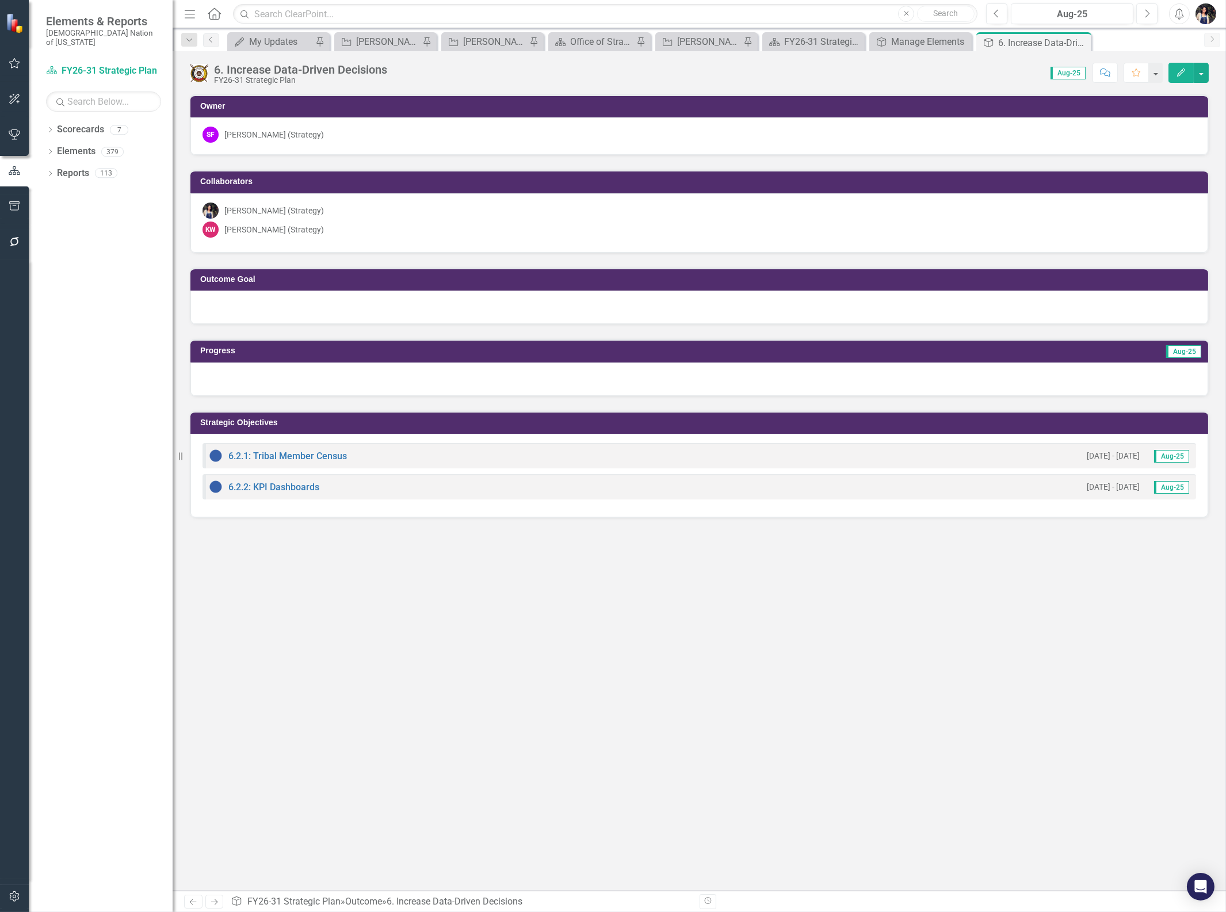
drag, startPoint x: 1080, startPoint y: 39, endPoint x: 1079, endPoint y: 45, distance: 6.0
click at [0, 0] on icon "Close" at bounding box center [0, 0] width 0 height 0
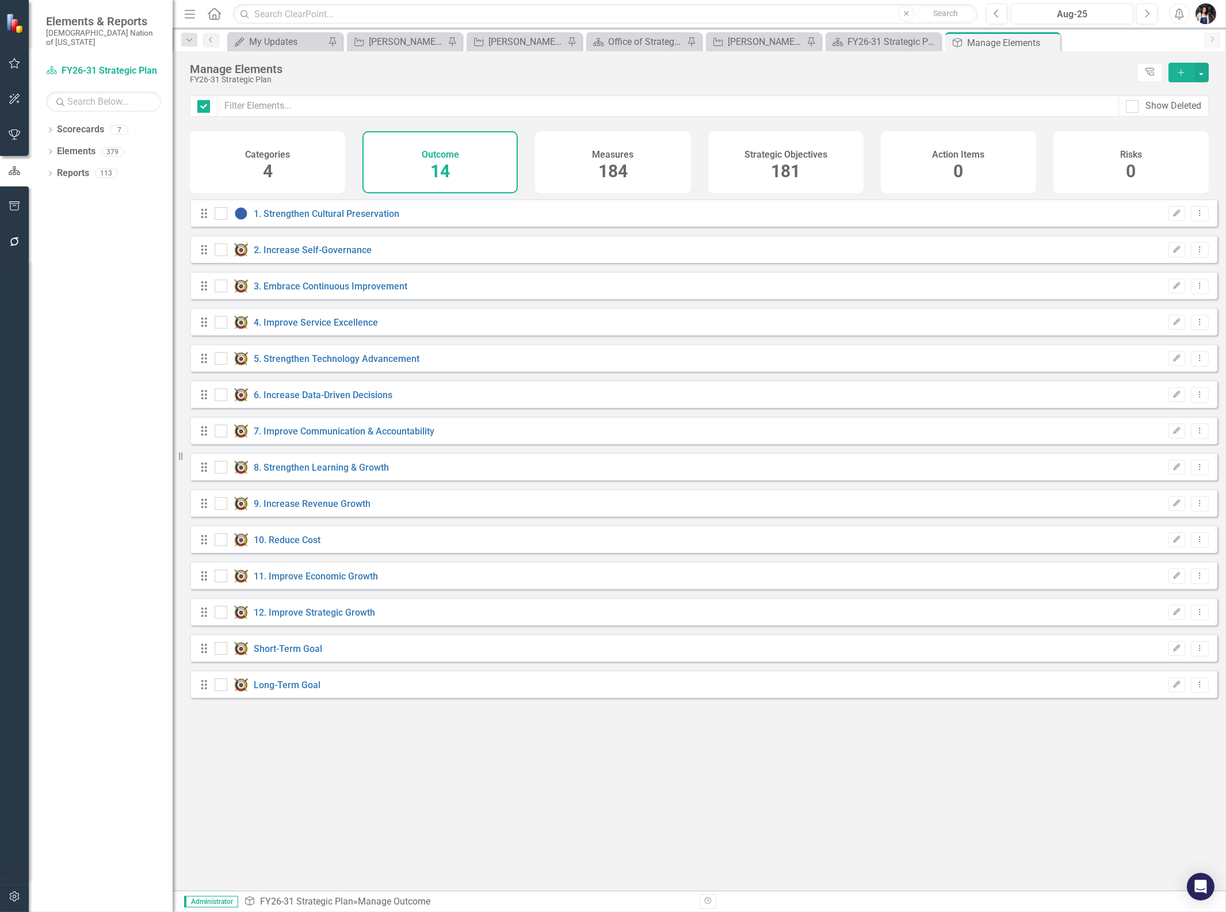
checkbox input "false"
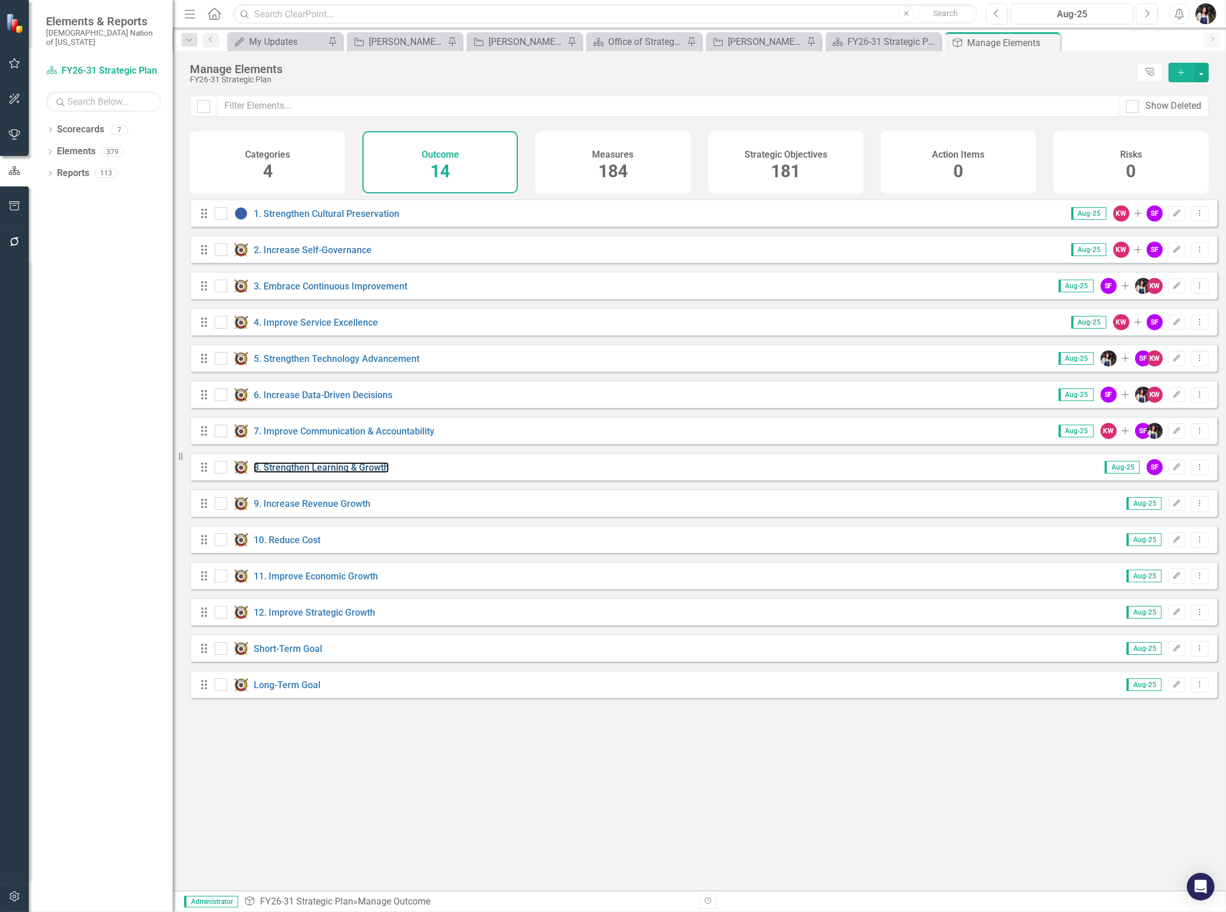
click at [321, 473] on link "8. Strengthen Learning & Growth" at bounding box center [321, 467] width 135 height 11
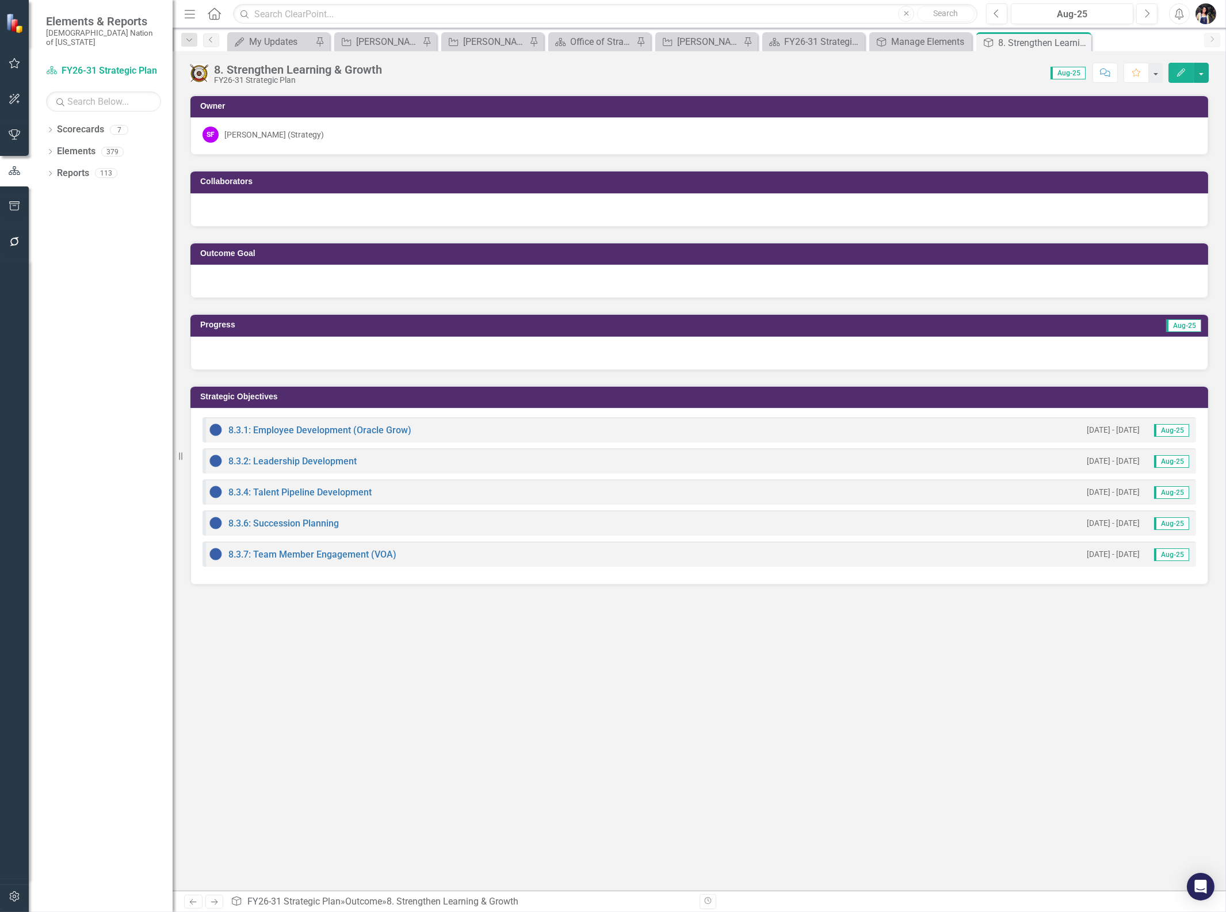
click at [0, 0] on icon at bounding box center [0, 0] width 0 height 0
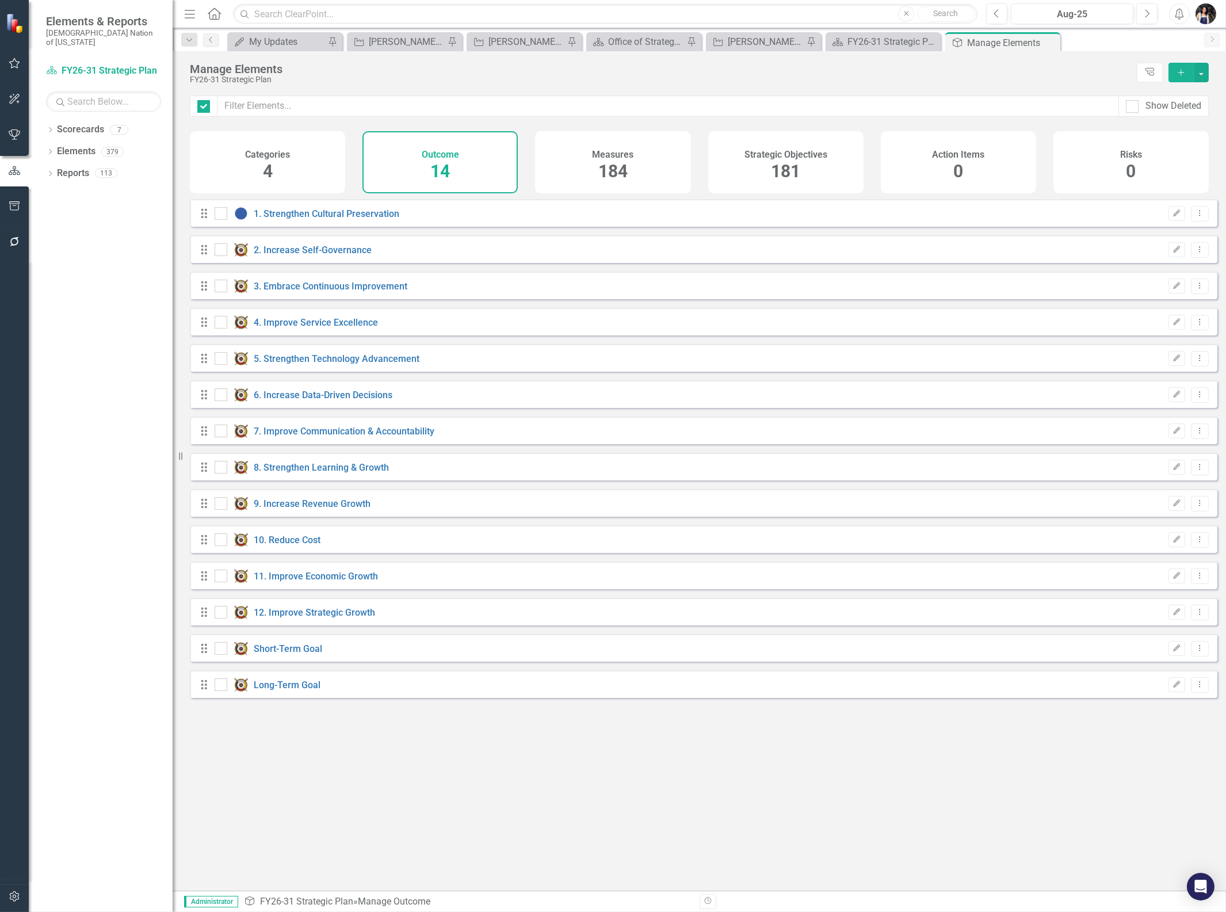
checkbox input "false"
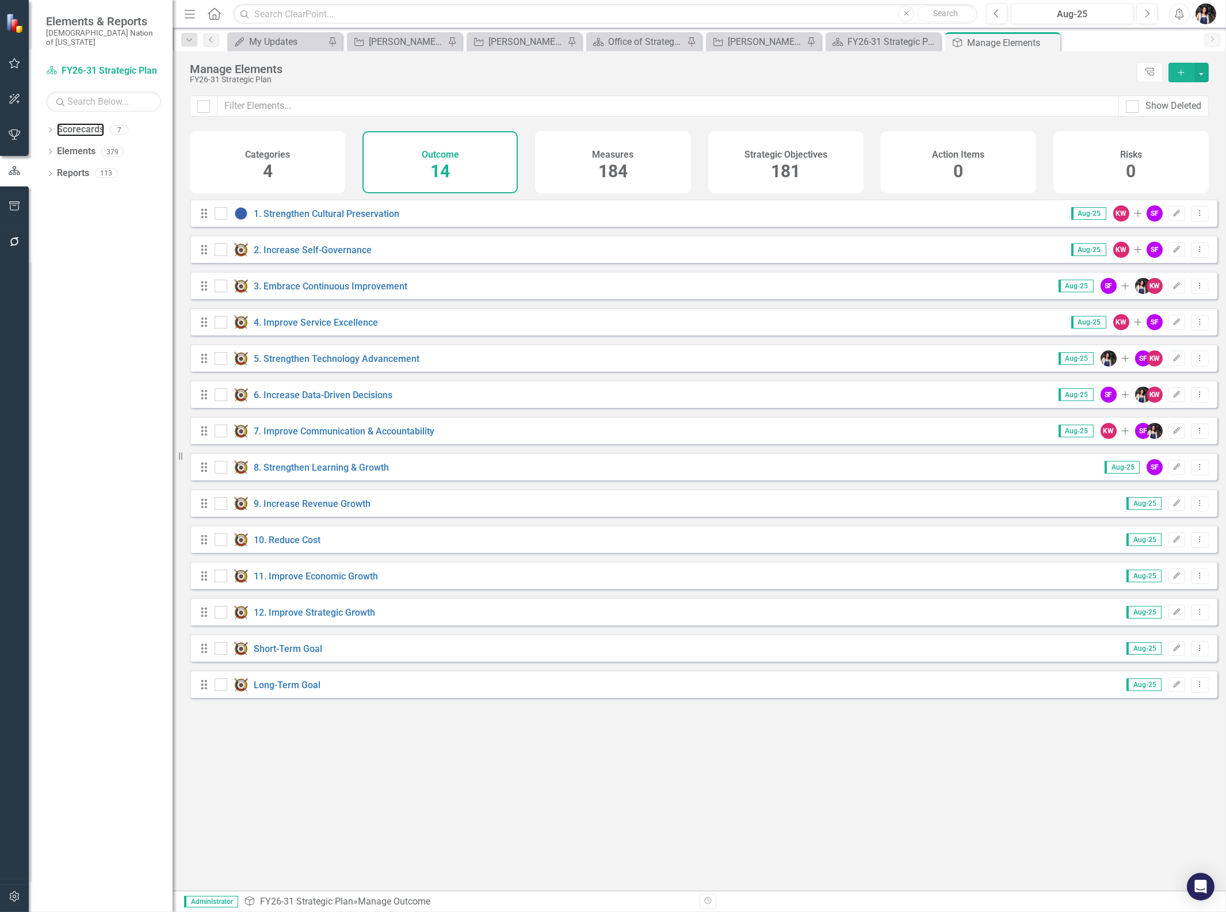
click at [77, 123] on link "Scorecards" at bounding box center [80, 129] width 47 height 13
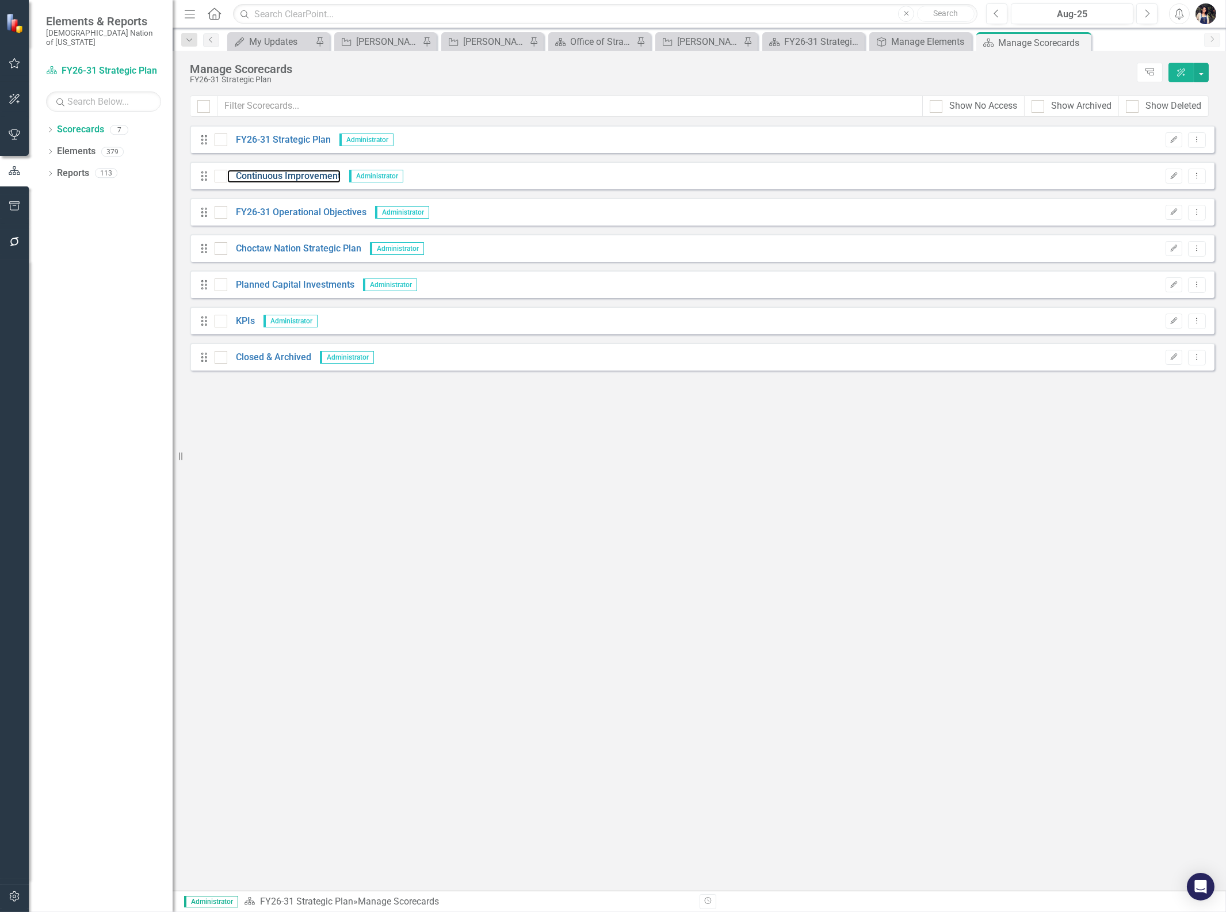
click at [282, 174] on link "Continuous Improvement" at bounding box center [283, 176] width 113 height 13
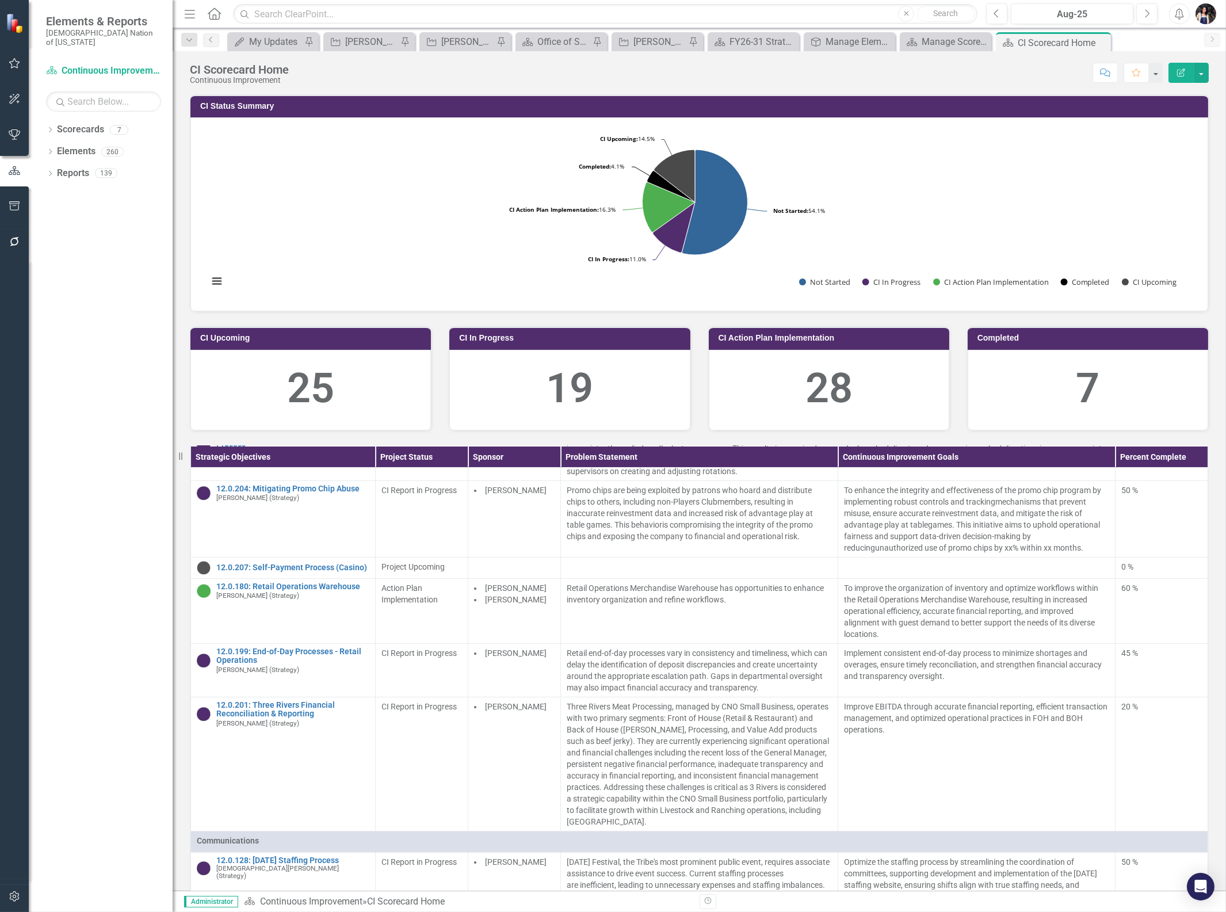
scroll to position [767, 0]
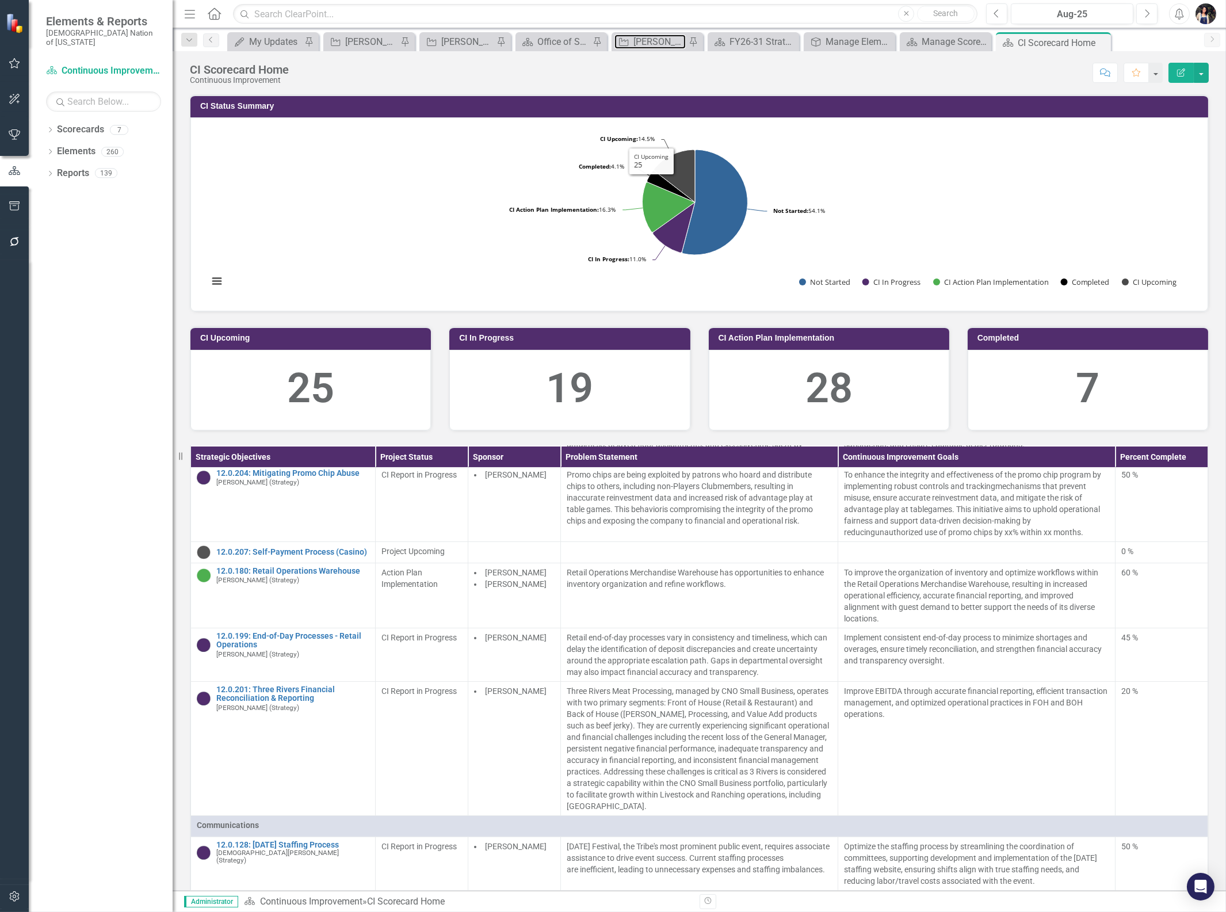
click at [669, 43] on div "[PERSON_NAME] REVIEW" at bounding box center [659, 42] width 52 height 14
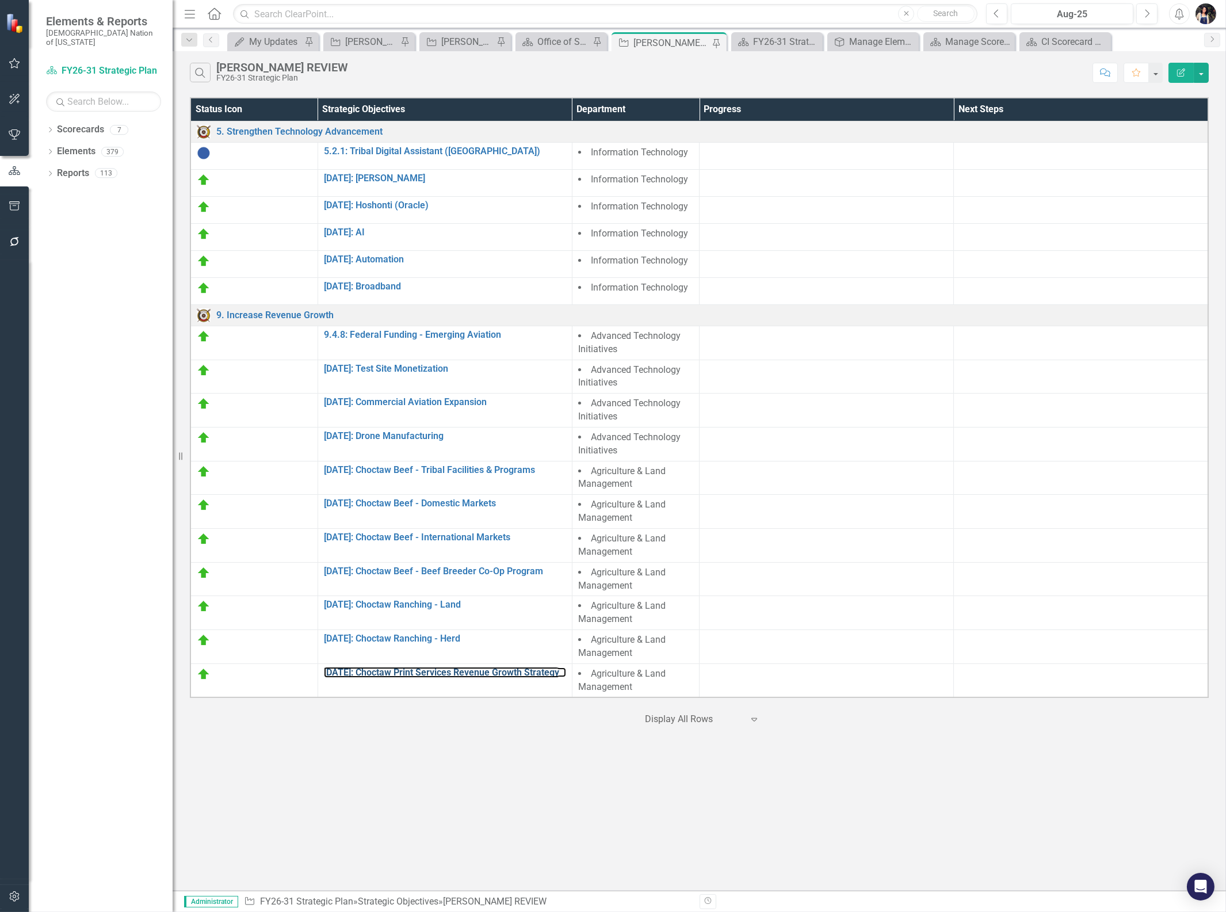
click at [468, 671] on link "[DATE]: Choctaw Print Services Revenue Growth Strategy" at bounding box center [445, 672] width 242 height 10
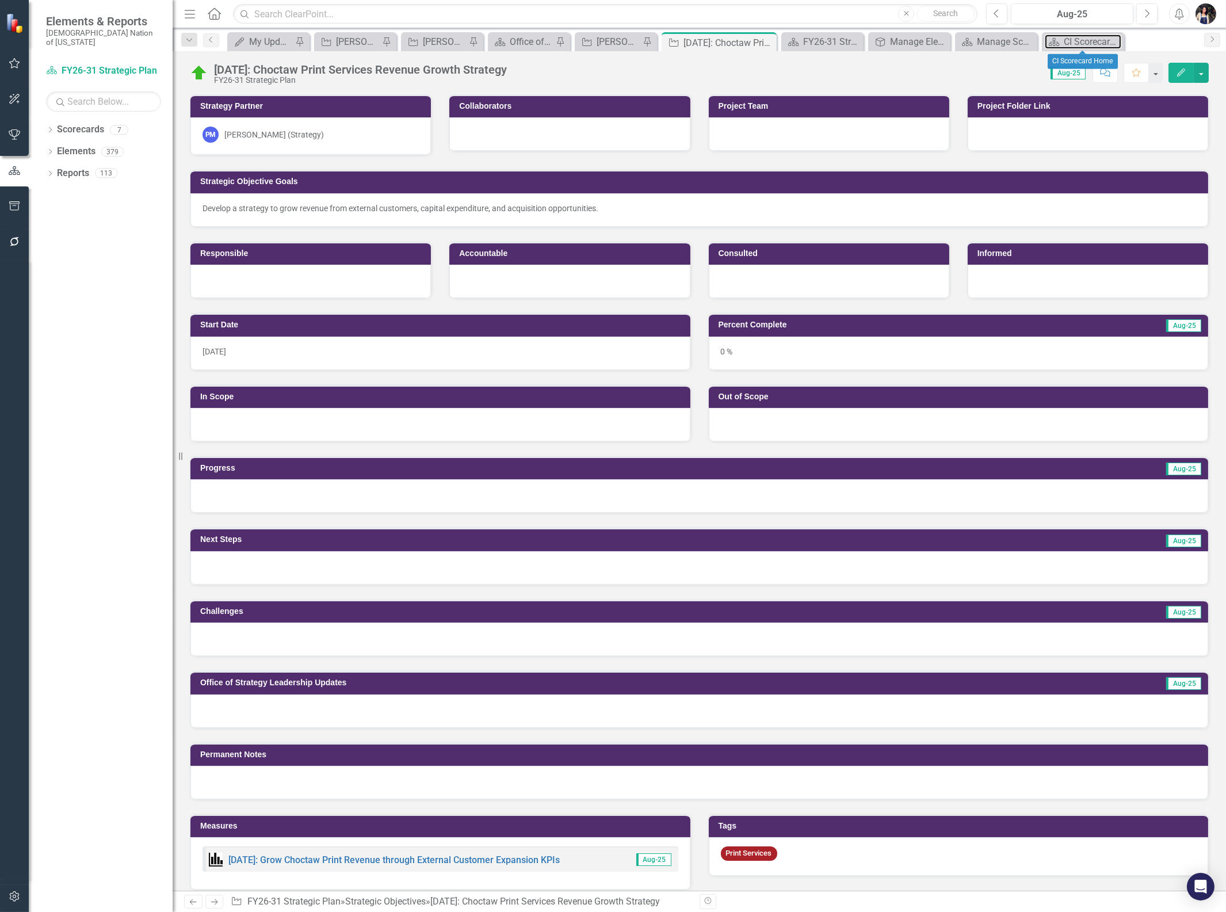
click at [1079, 40] on div "CI Scorecard Home" at bounding box center [1093, 42] width 58 height 14
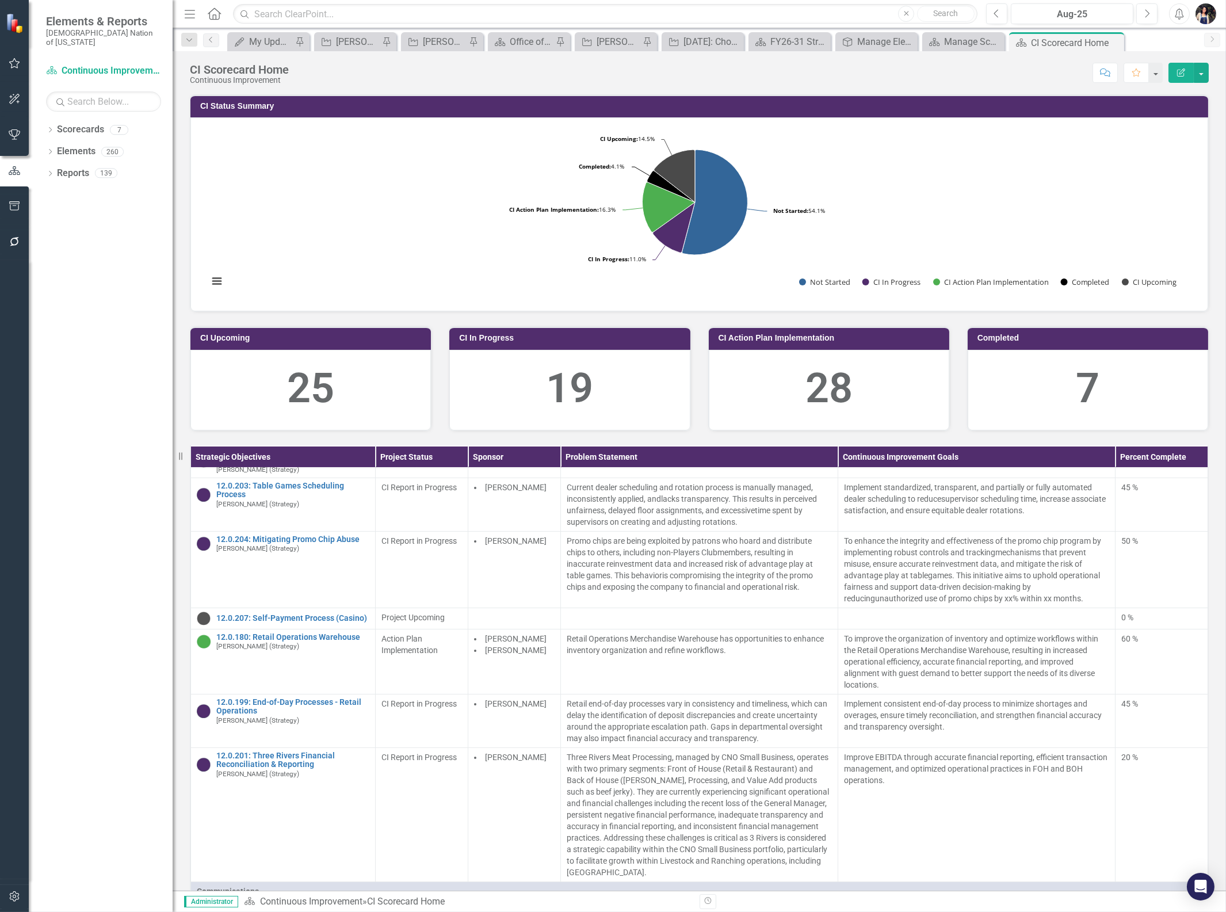
scroll to position [703, 0]
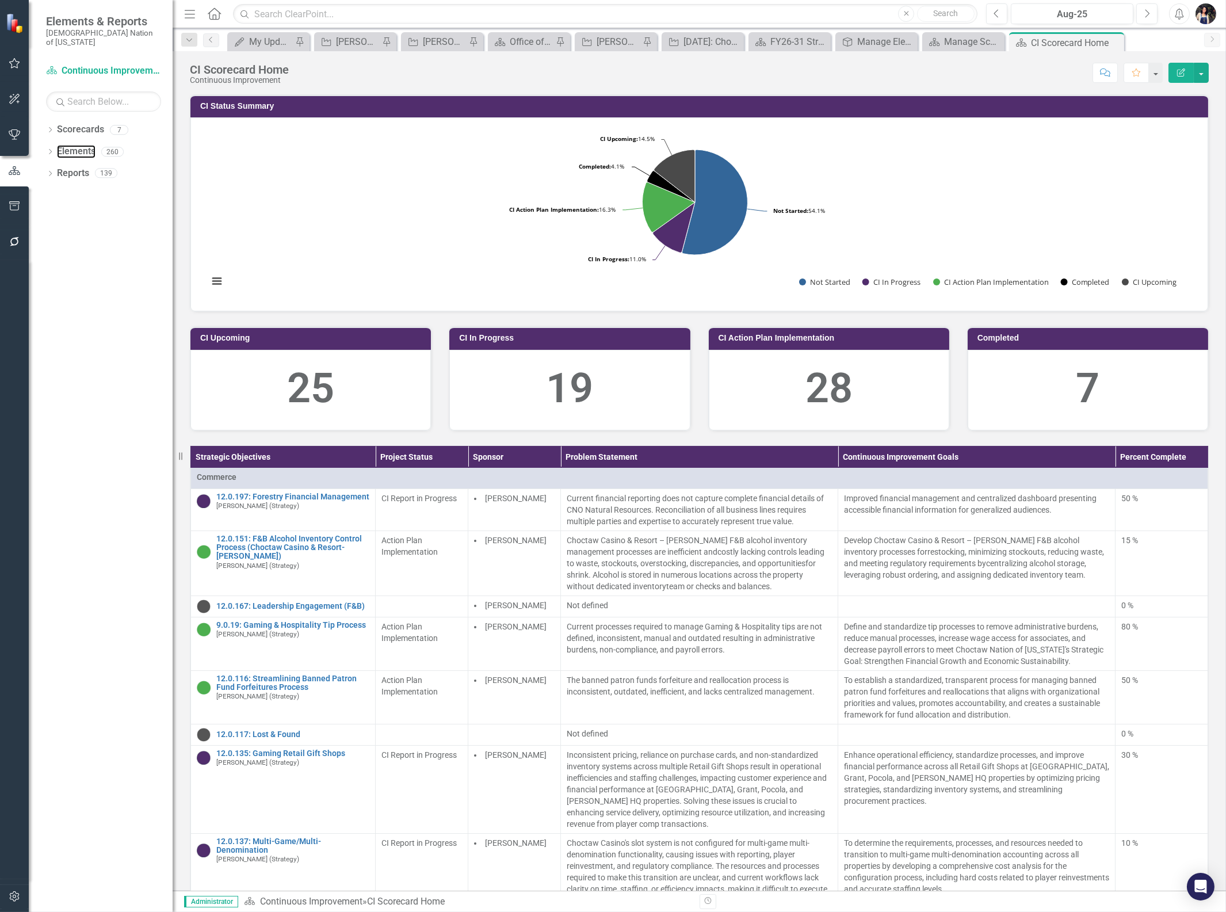
click at [79, 145] on link "Elements" at bounding box center [76, 151] width 39 height 13
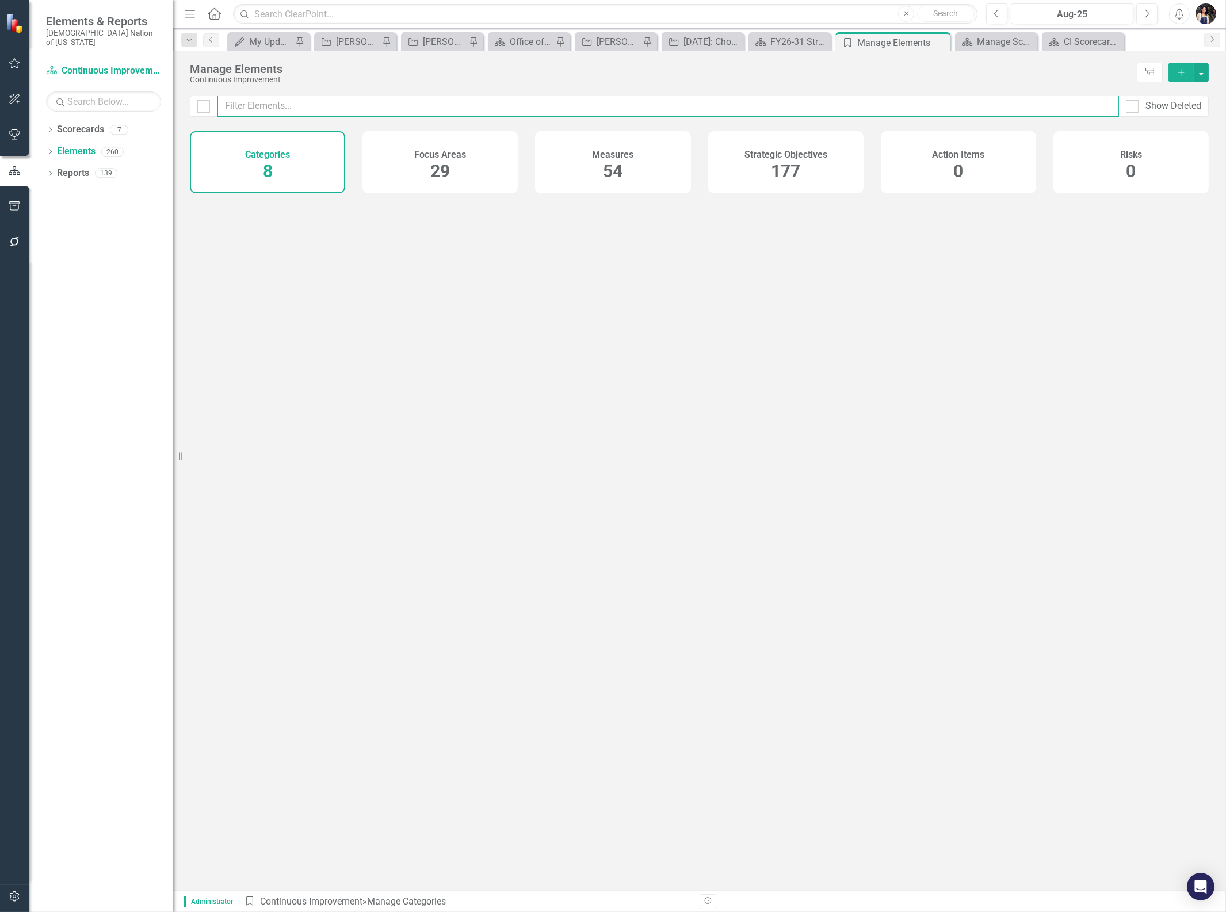
click at [358, 106] on input "text" at bounding box center [668, 106] width 902 height 21
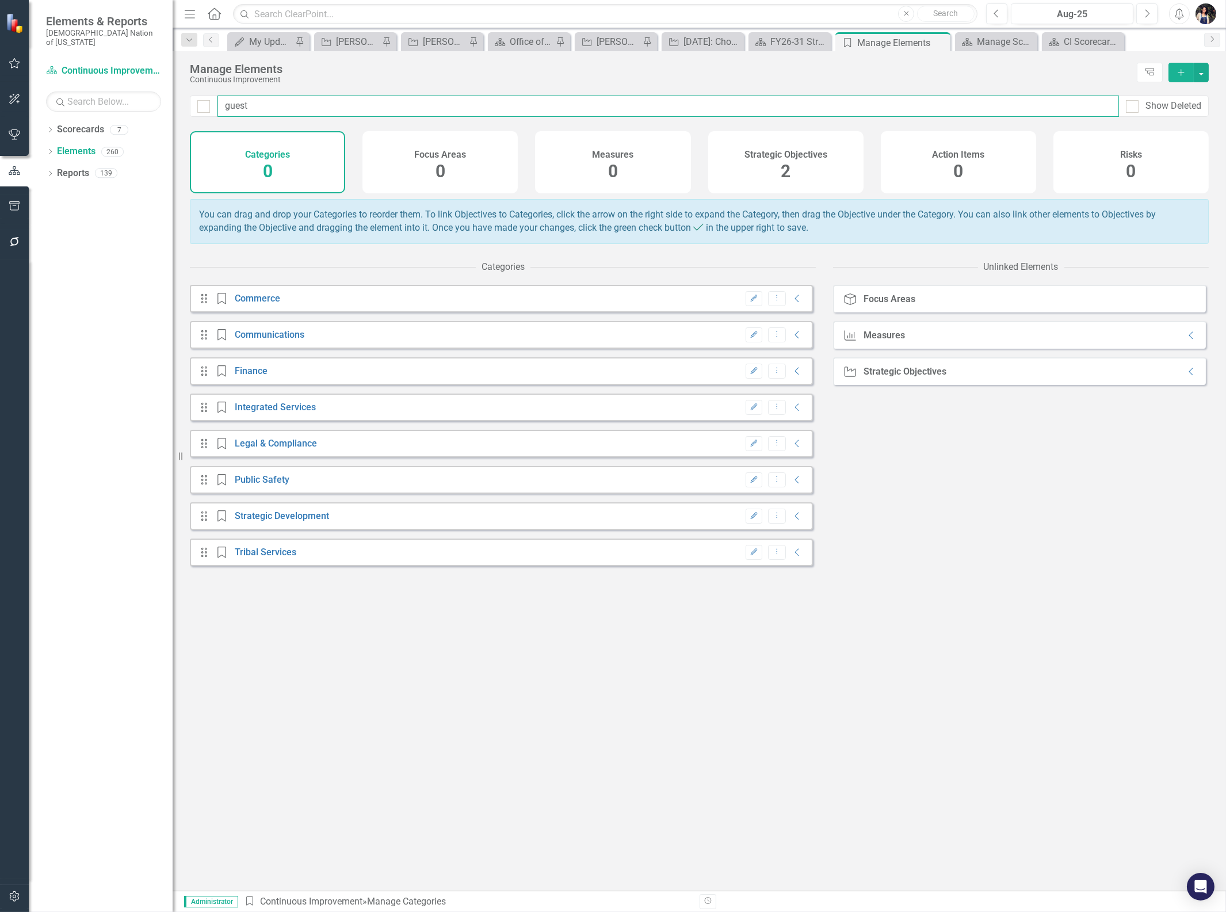
type input "guest"
click at [997, 45] on div "Manage Scorecards" at bounding box center [1006, 42] width 58 height 14
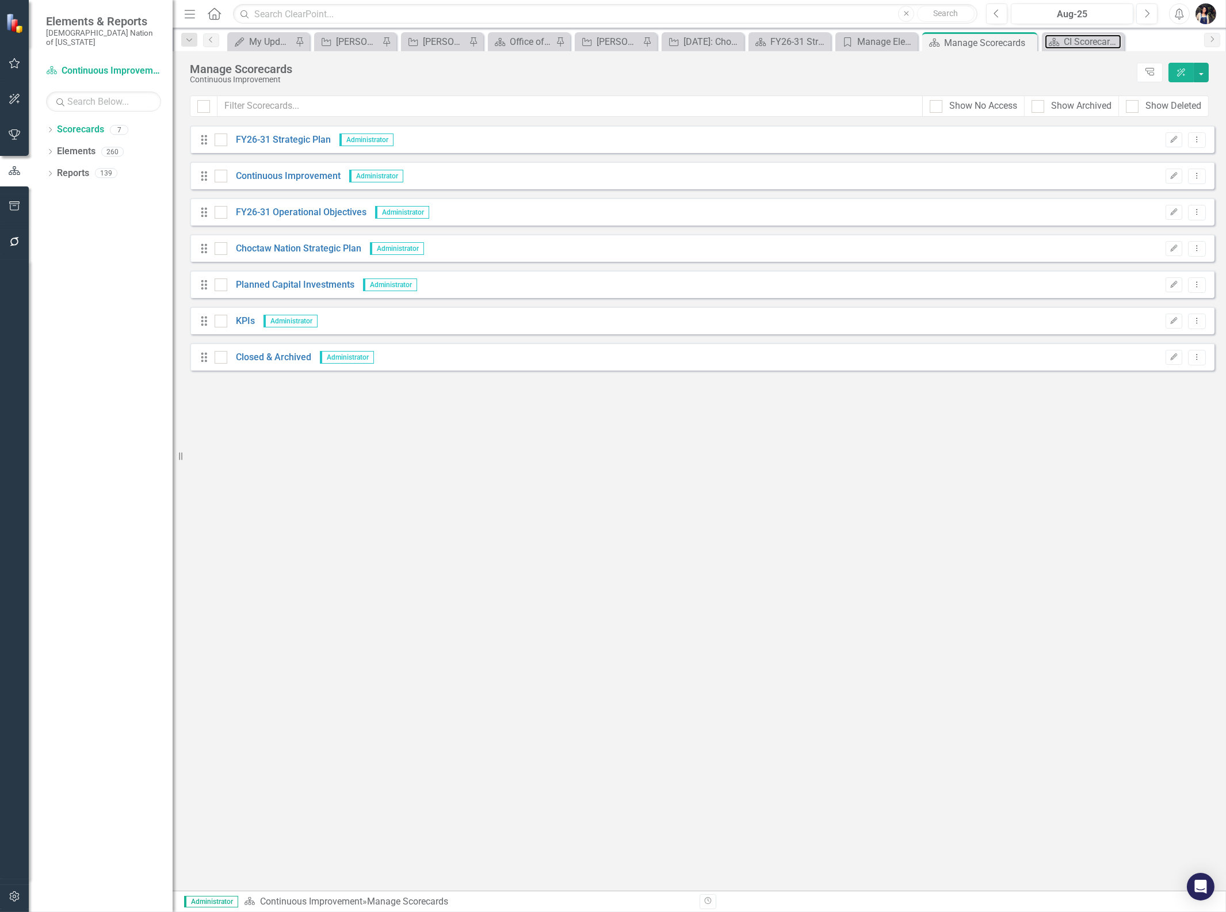
click at [1088, 37] on div "CI Scorecard Home" at bounding box center [1093, 42] width 58 height 14
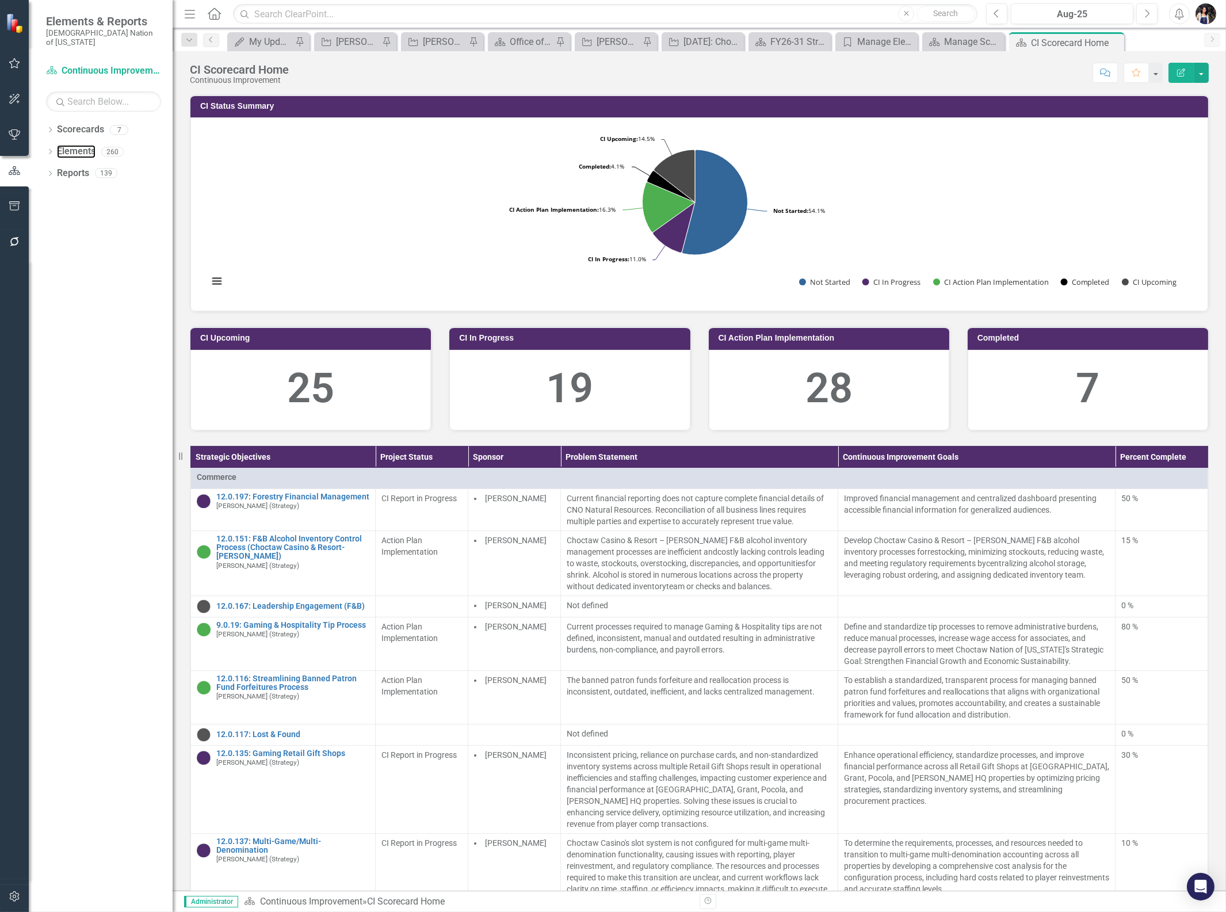
click at [72, 145] on link "Elements" at bounding box center [76, 151] width 39 height 13
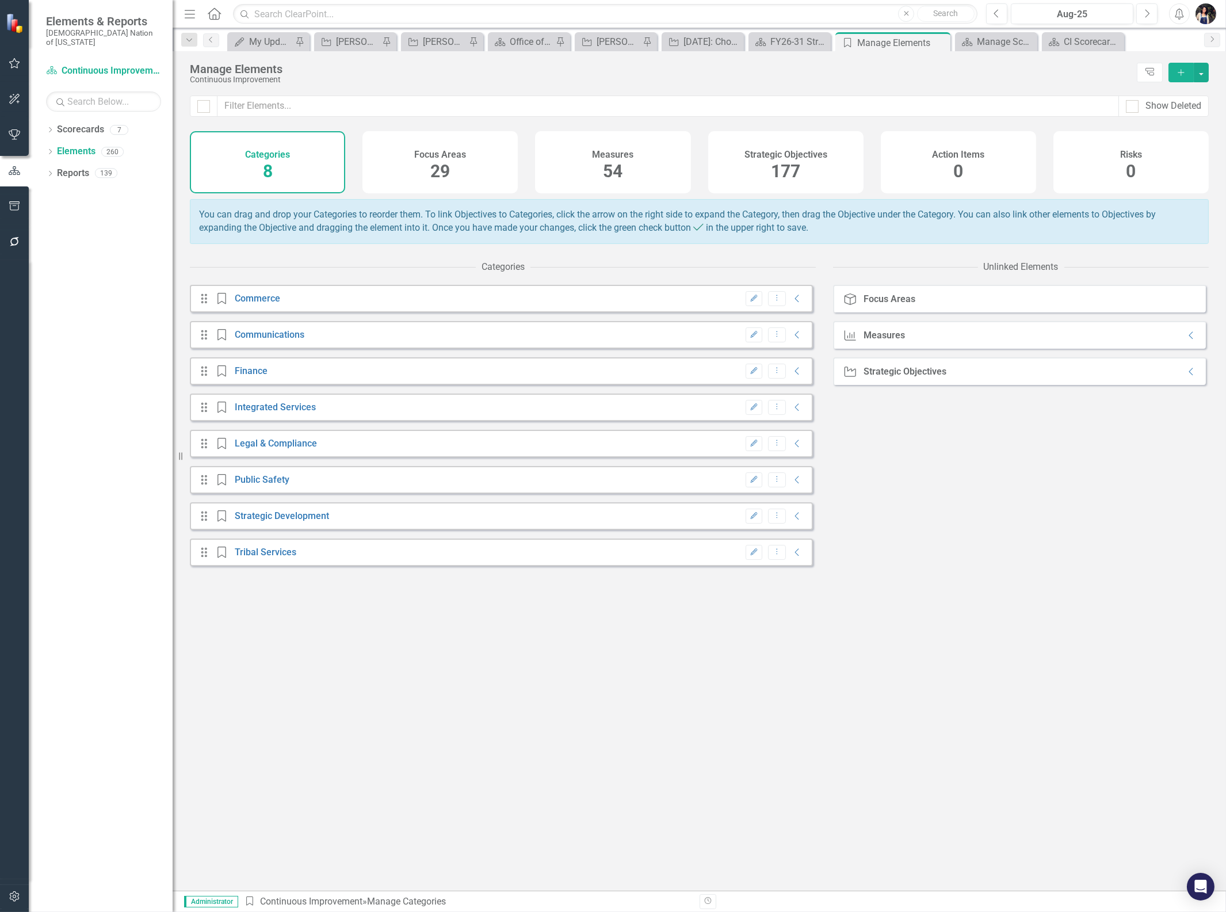
click at [807, 169] on div "Strategic Objectives 177" at bounding box center [785, 162] width 155 height 62
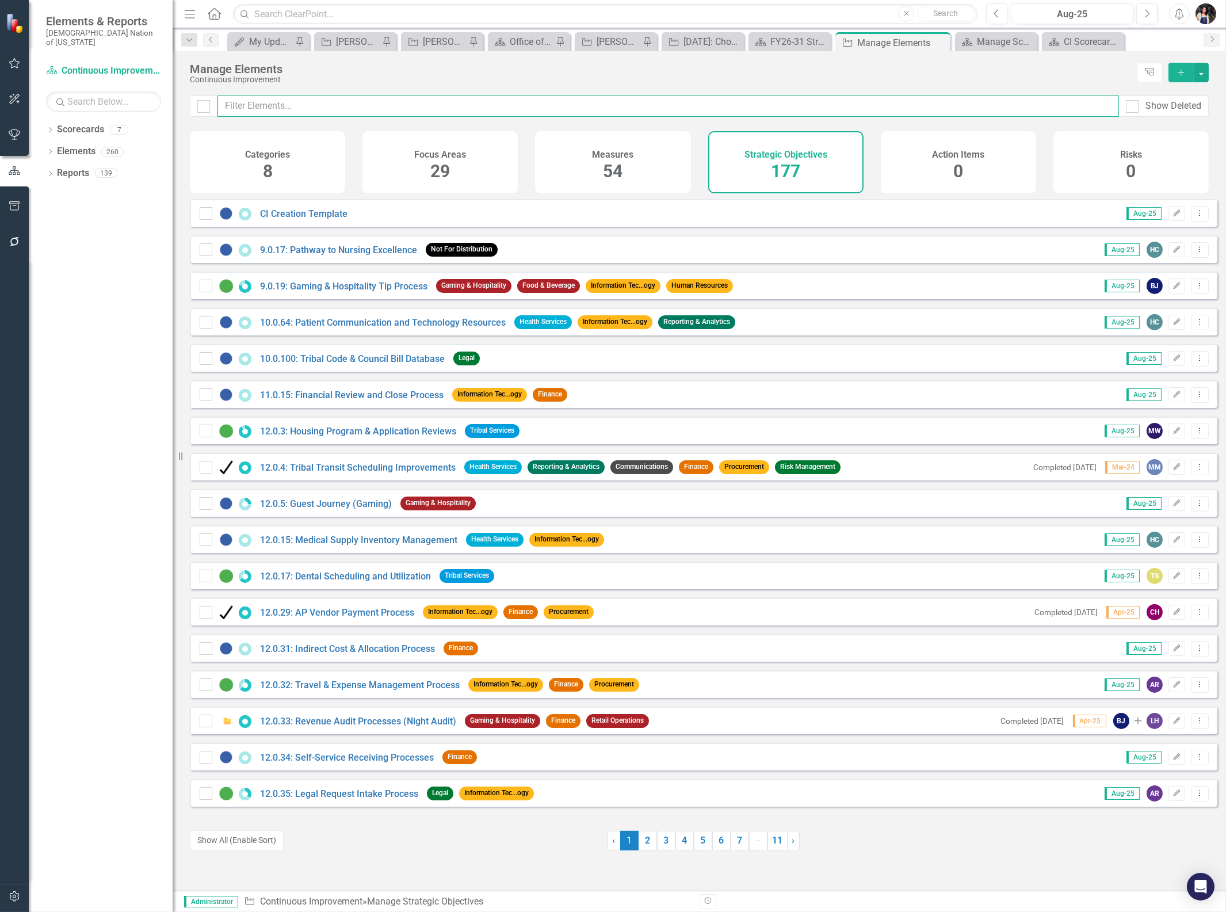
click at [367, 106] on input "text" at bounding box center [668, 106] width 902 height 21
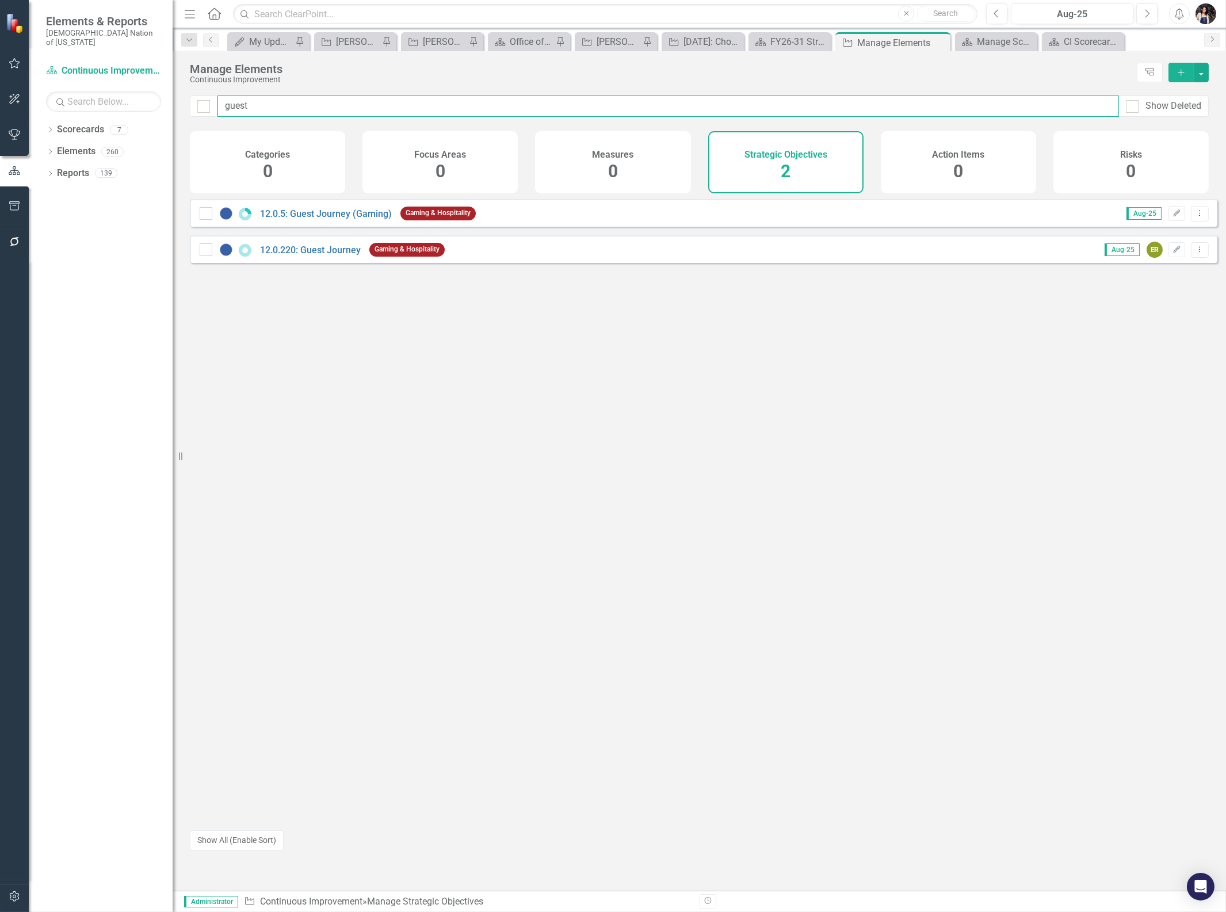
type input "guest"
click at [326, 255] on link "12.0.220: Guest Journey" at bounding box center [310, 250] width 101 height 11
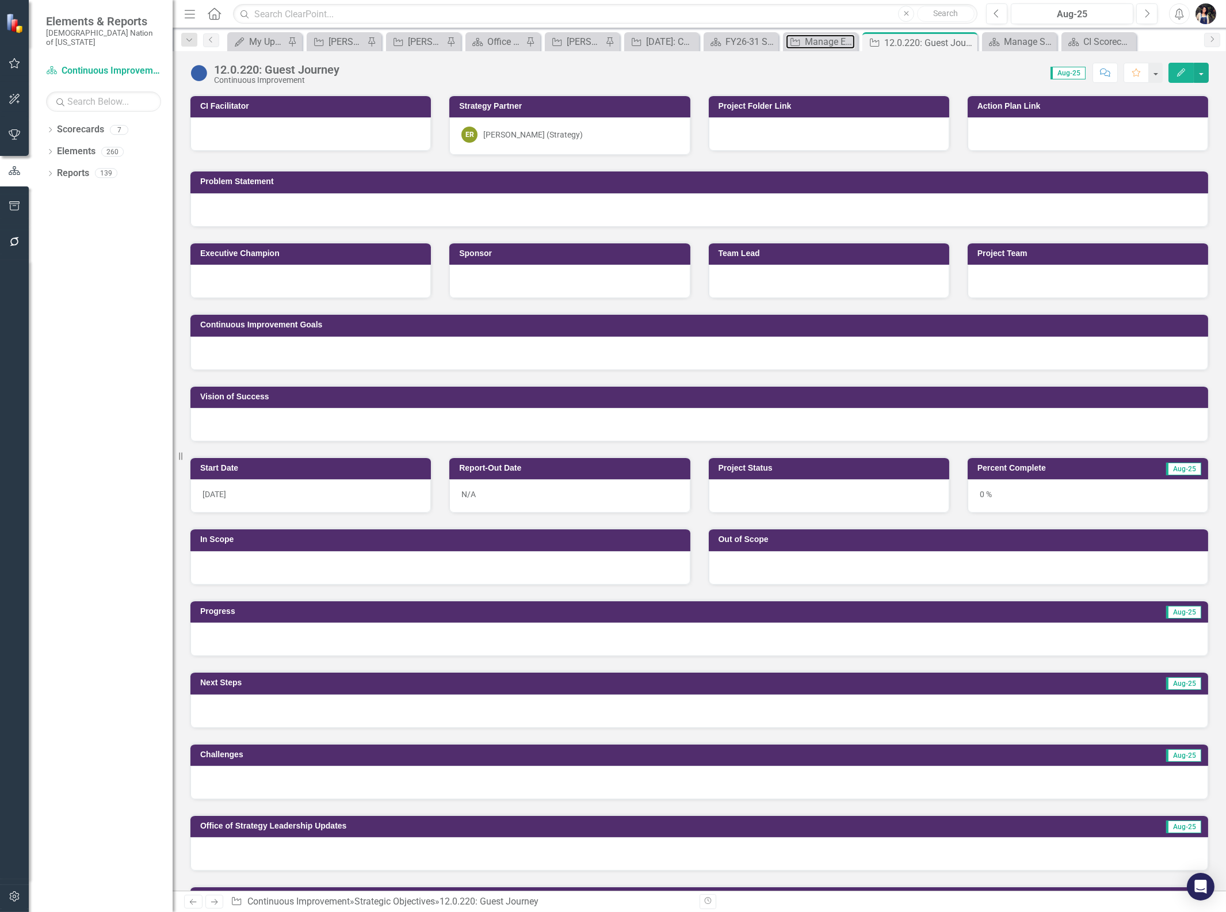
click at [838, 44] on div "Manage Elements" at bounding box center [830, 42] width 50 height 14
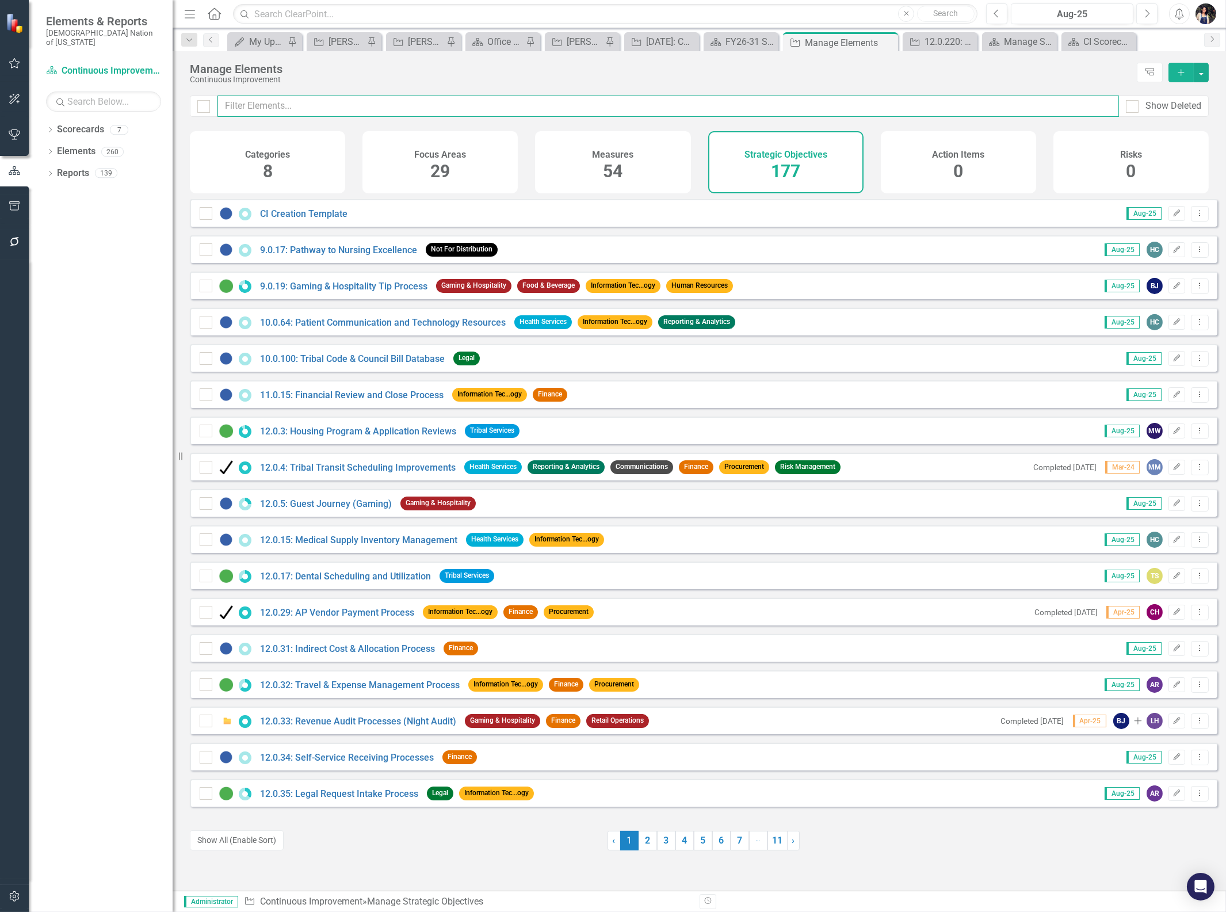
click at [332, 106] on input "text" at bounding box center [668, 106] width 902 height 21
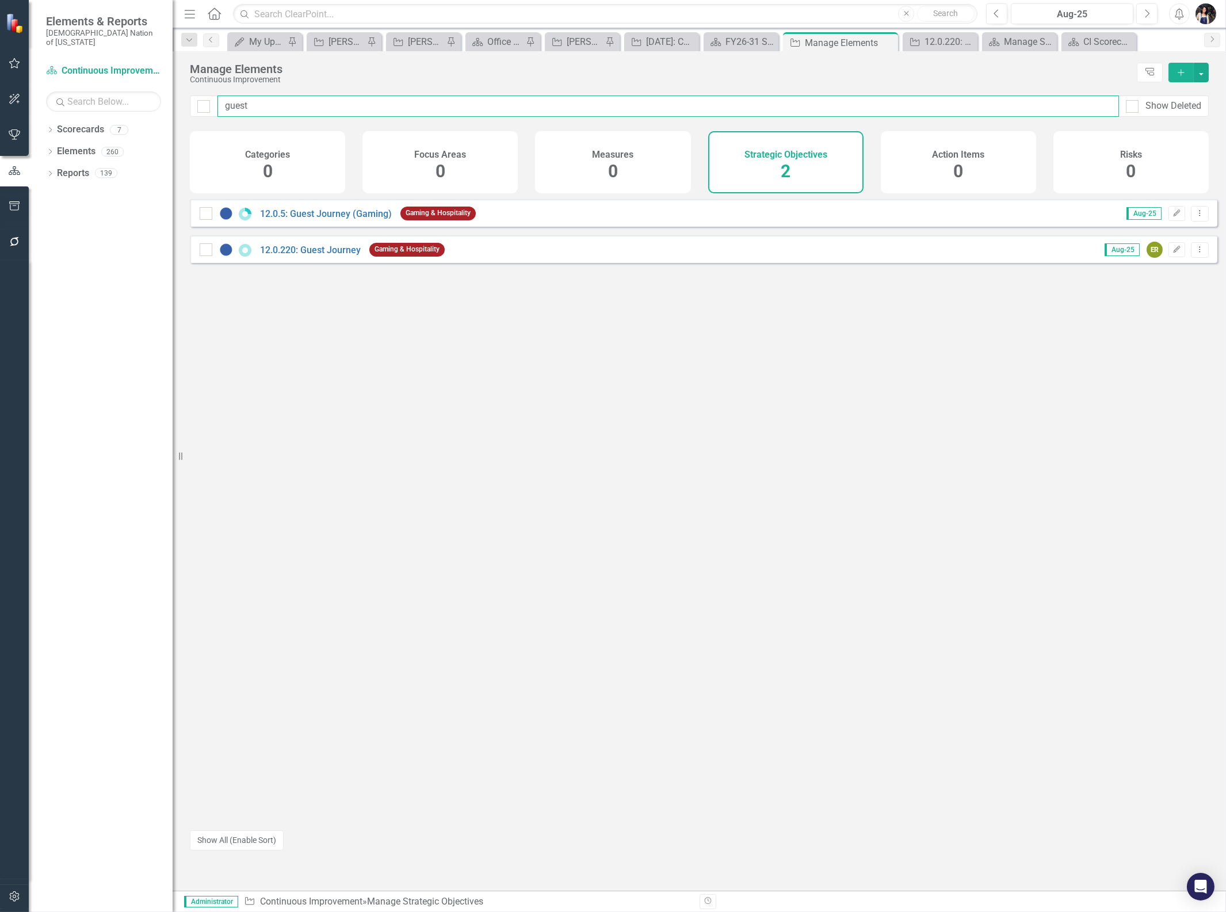
type input "guest"
click at [328, 219] on link "12.0.5: Guest Journey (Gaming)" at bounding box center [326, 213] width 132 height 11
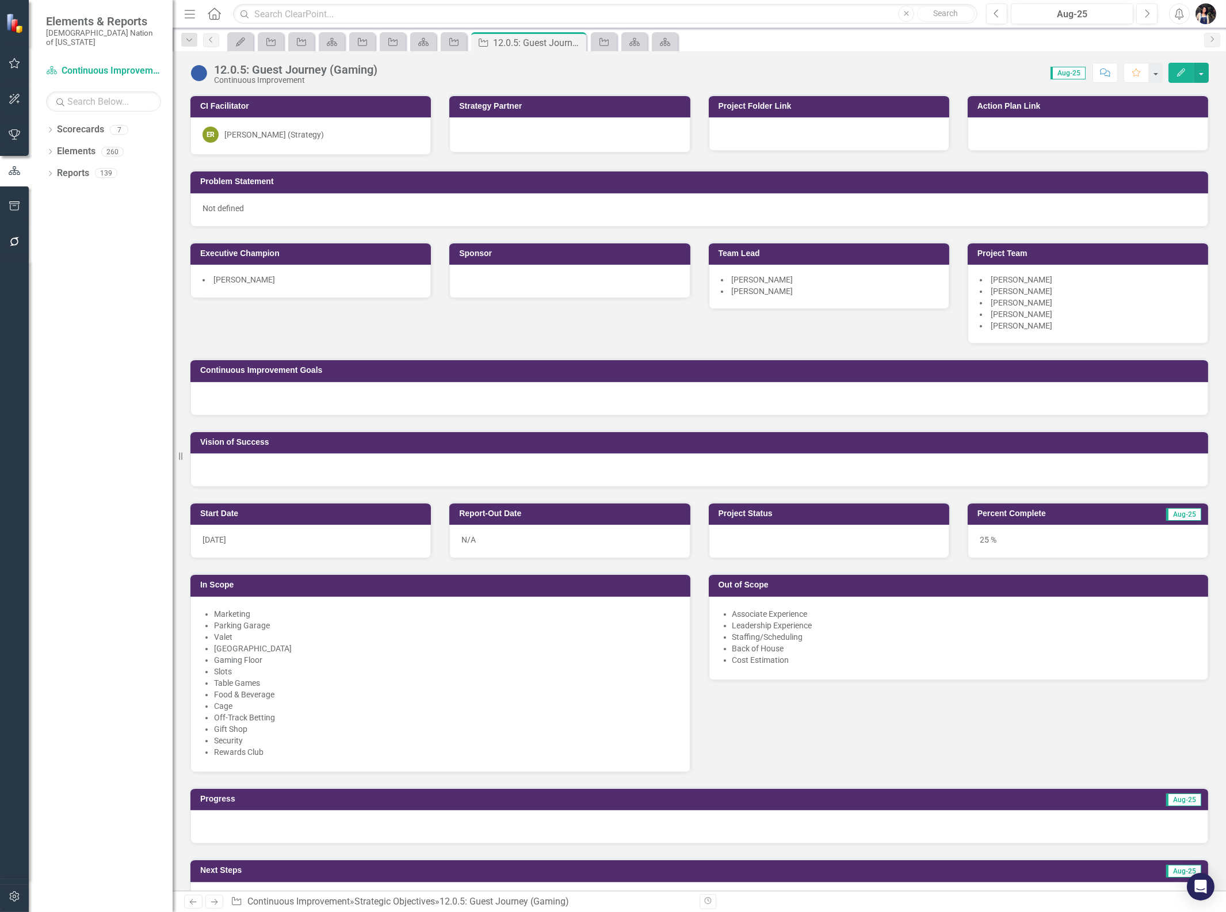
click at [186, 41] on icon "Dropdown" at bounding box center [189, 40] width 10 height 8
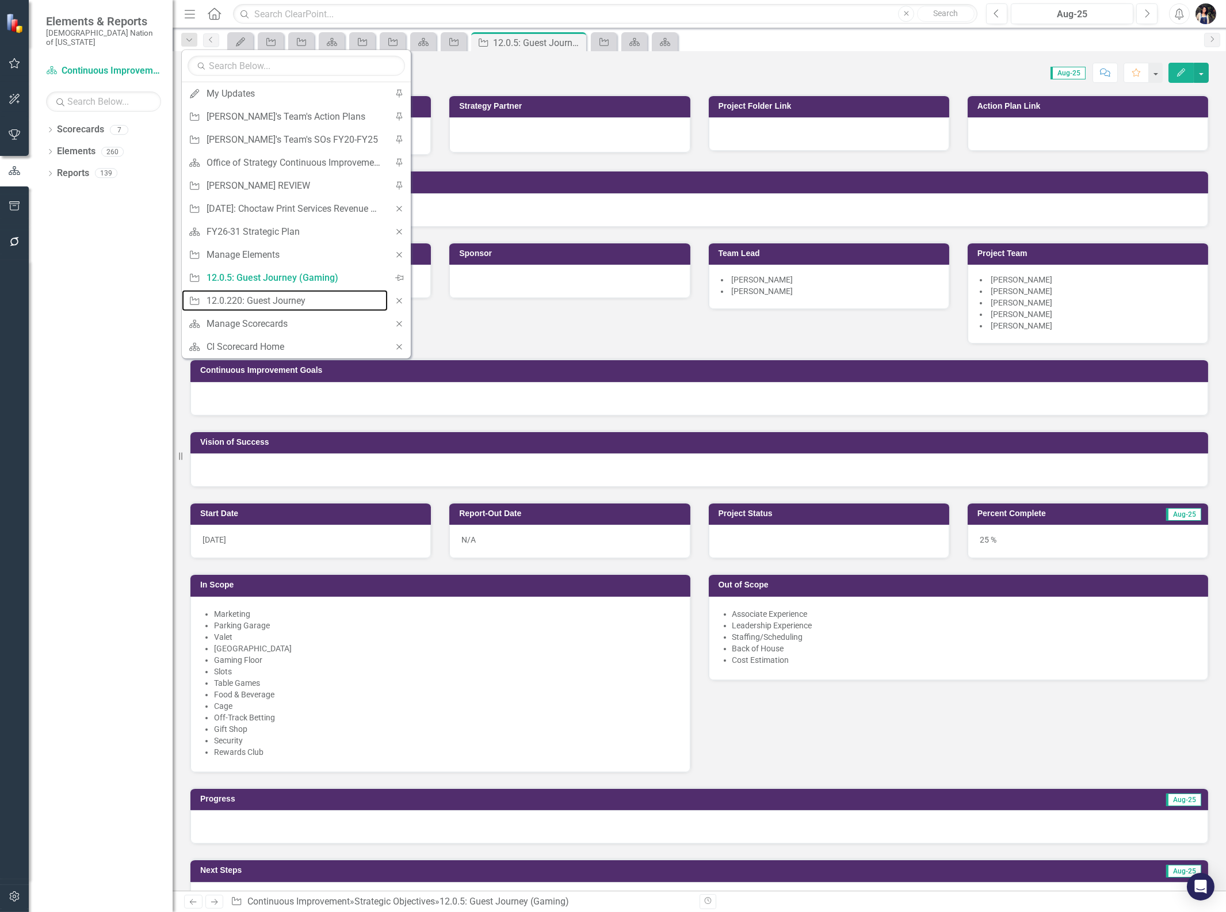
click at [263, 297] on div "12.0.220: Guest Journey" at bounding box center [294, 300] width 175 height 14
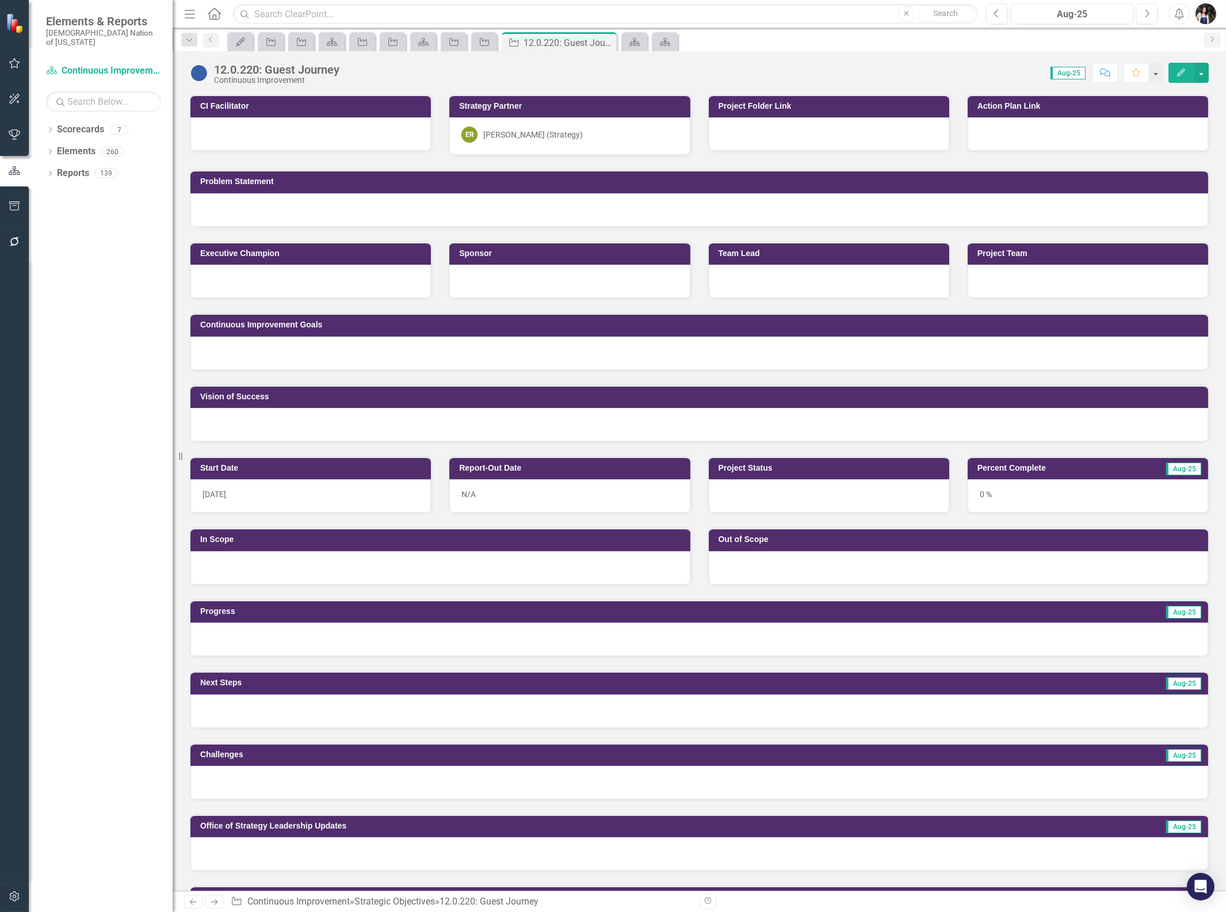
click at [190, 41] on icon "Dropdown" at bounding box center [189, 40] width 10 height 8
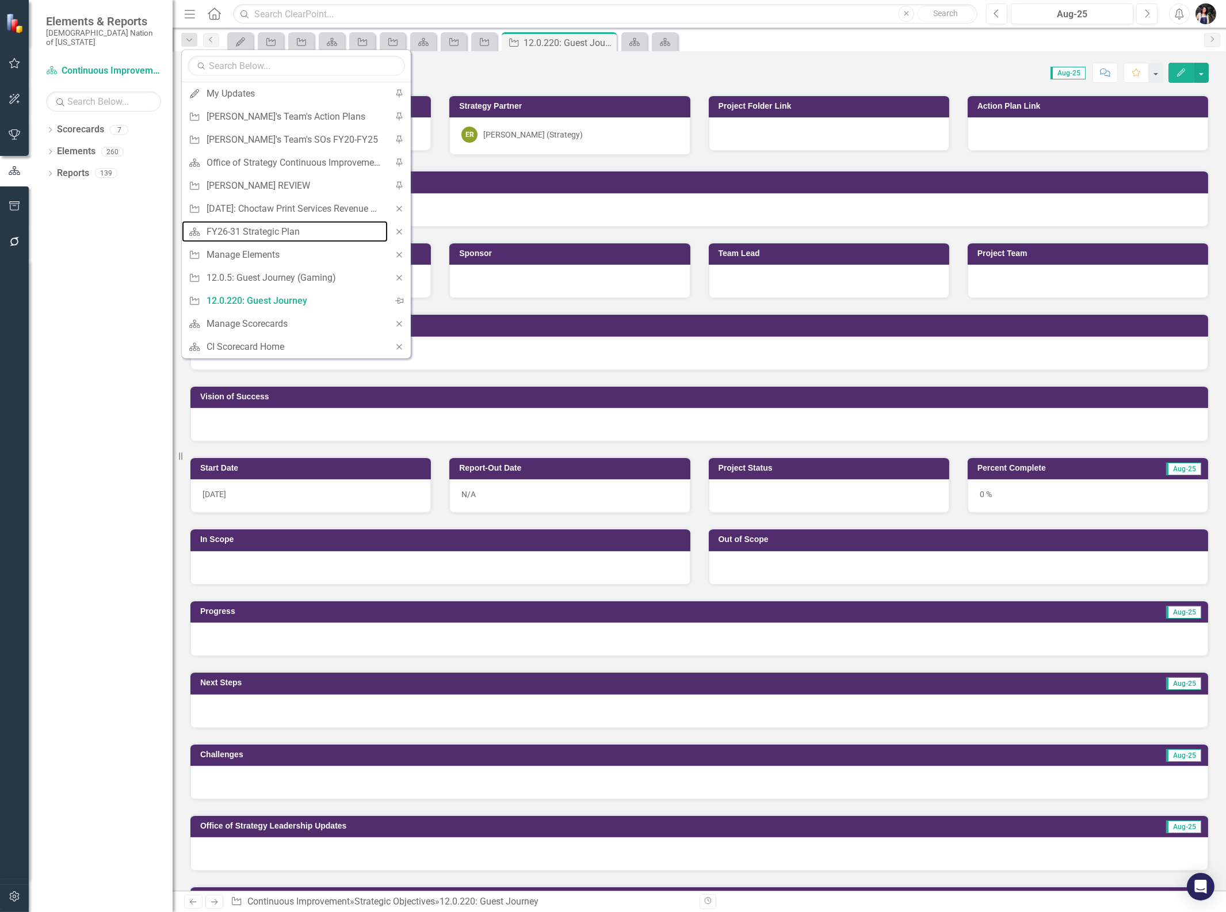
click at [290, 234] on div "FY26-31 Strategic Plan" at bounding box center [294, 231] width 175 height 14
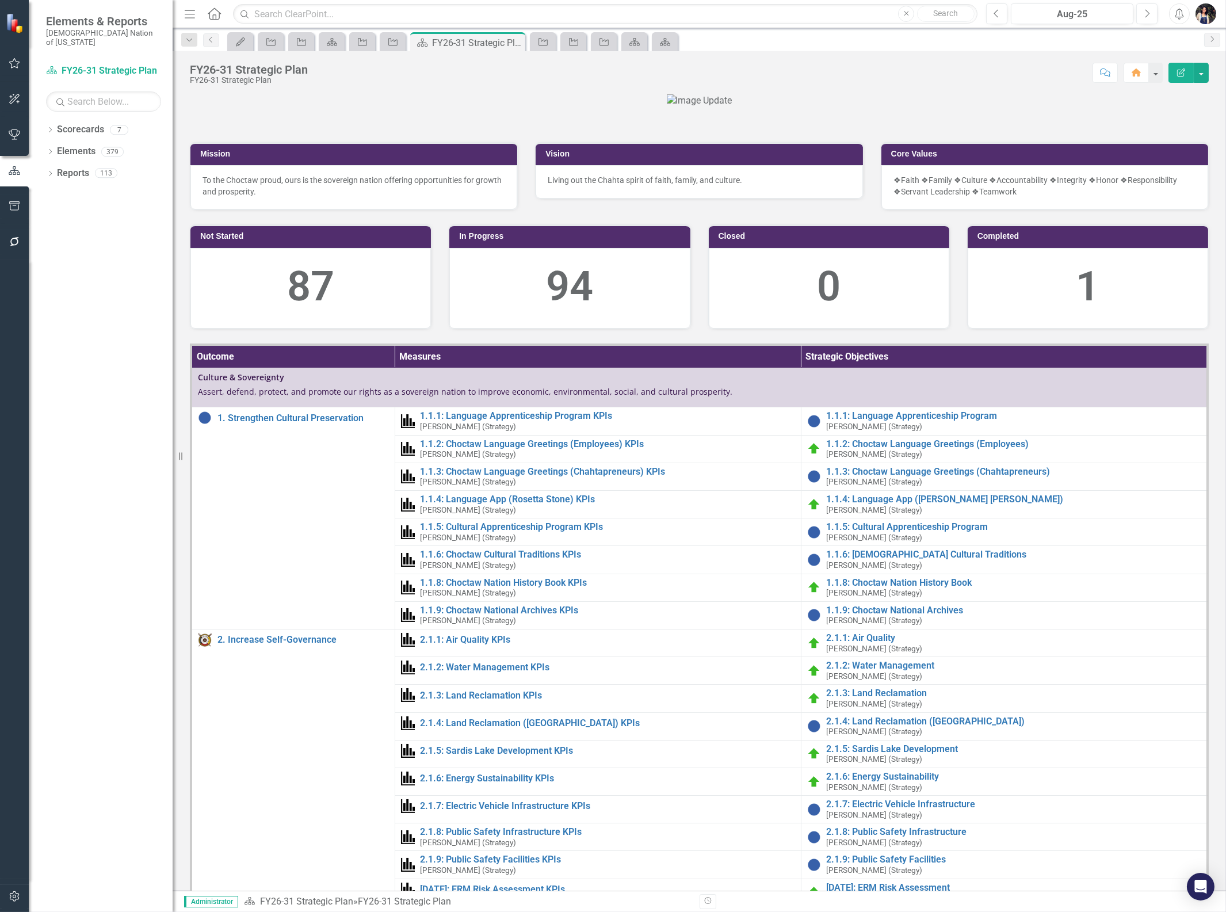
click at [186, 41] on icon "Dropdown" at bounding box center [189, 40] width 10 height 8
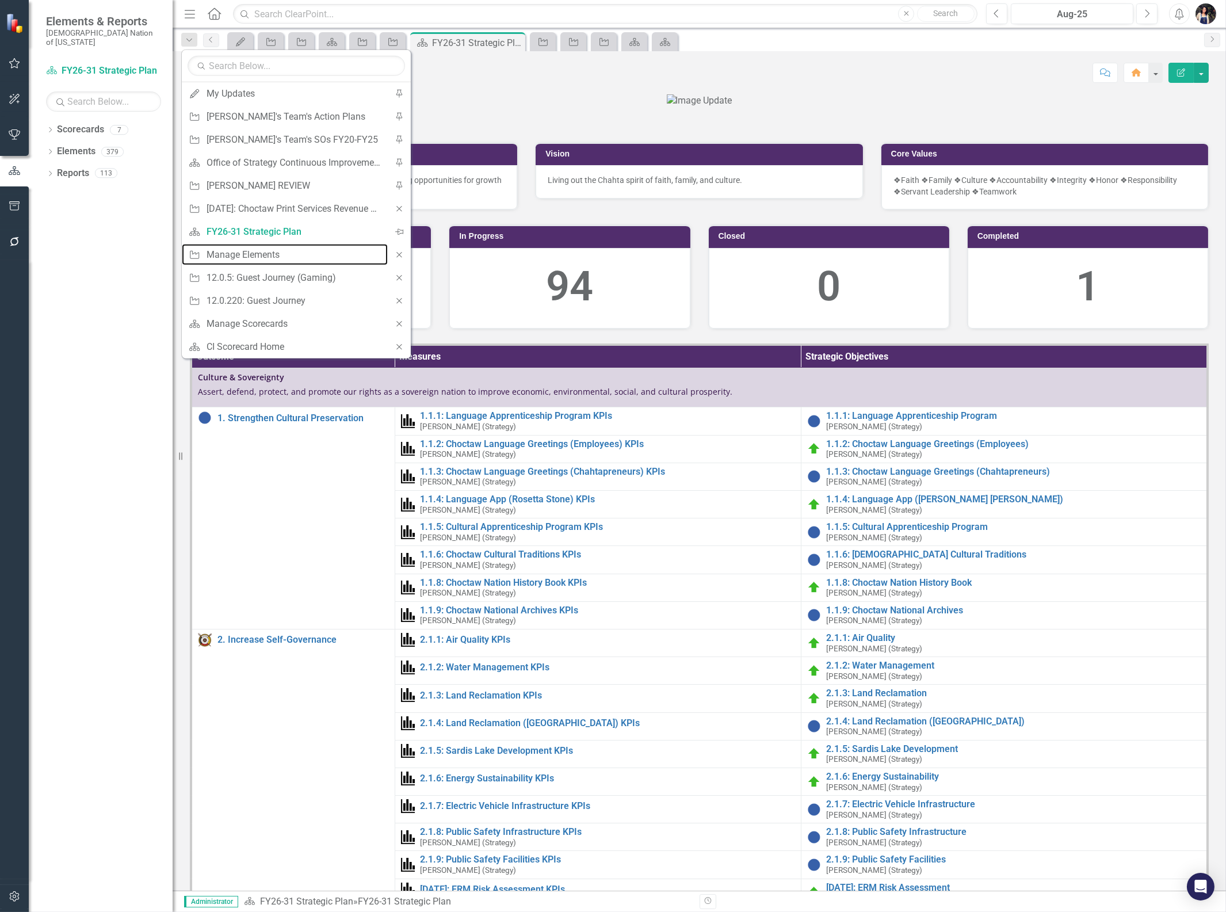
click at [281, 250] on div "Manage Elements" at bounding box center [294, 254] width 175 height 14
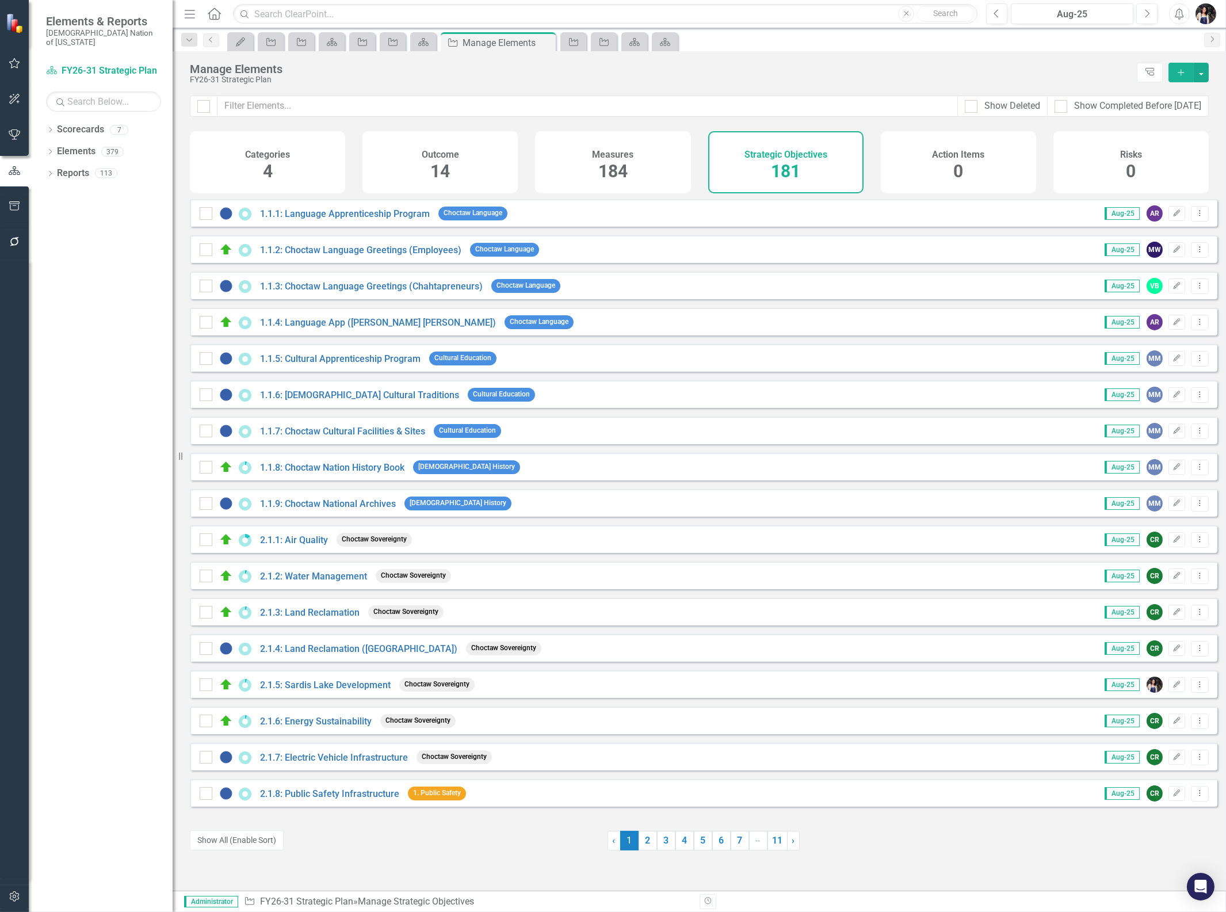
click at [447, 174] on span "14" at bounding box center [440, 171] width 20 height 20
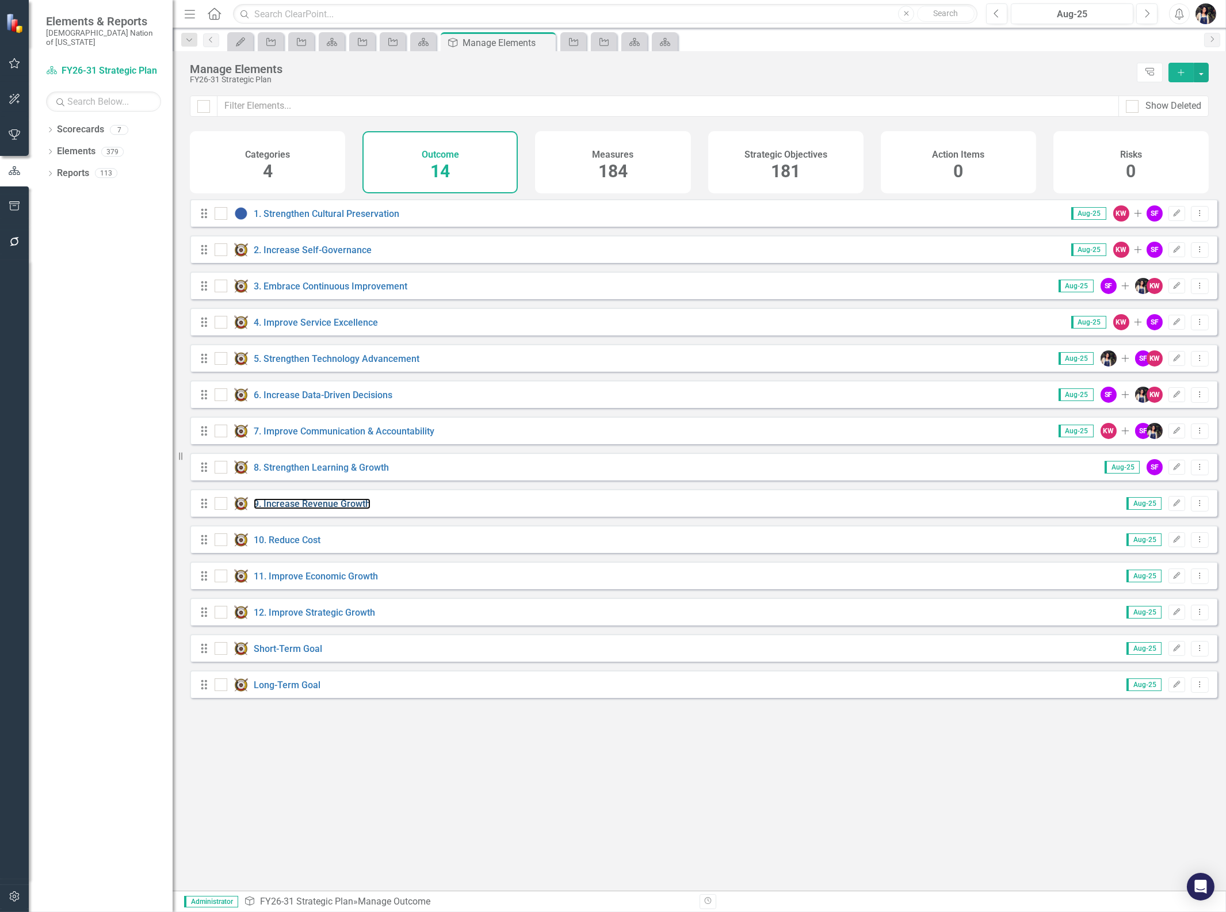
click at [314, 509] on link "9. Increase Revenue Growth" at bounding box center [312, 503] width 117 height 11
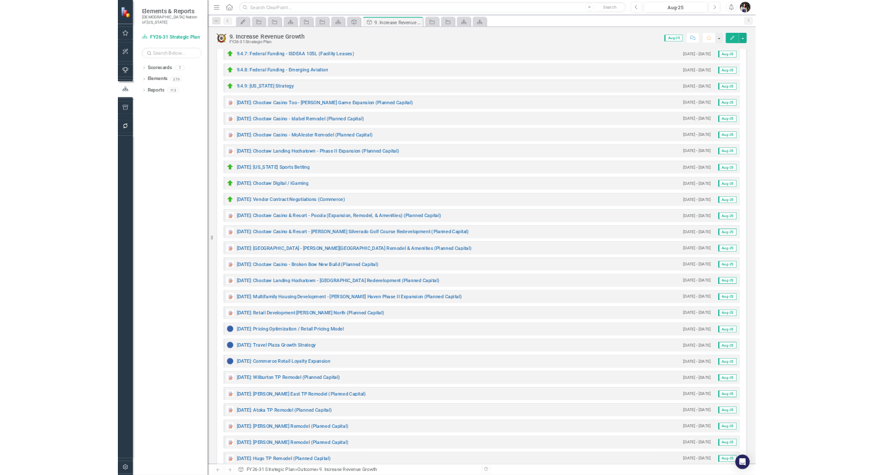
scroll to position [1022, 0]
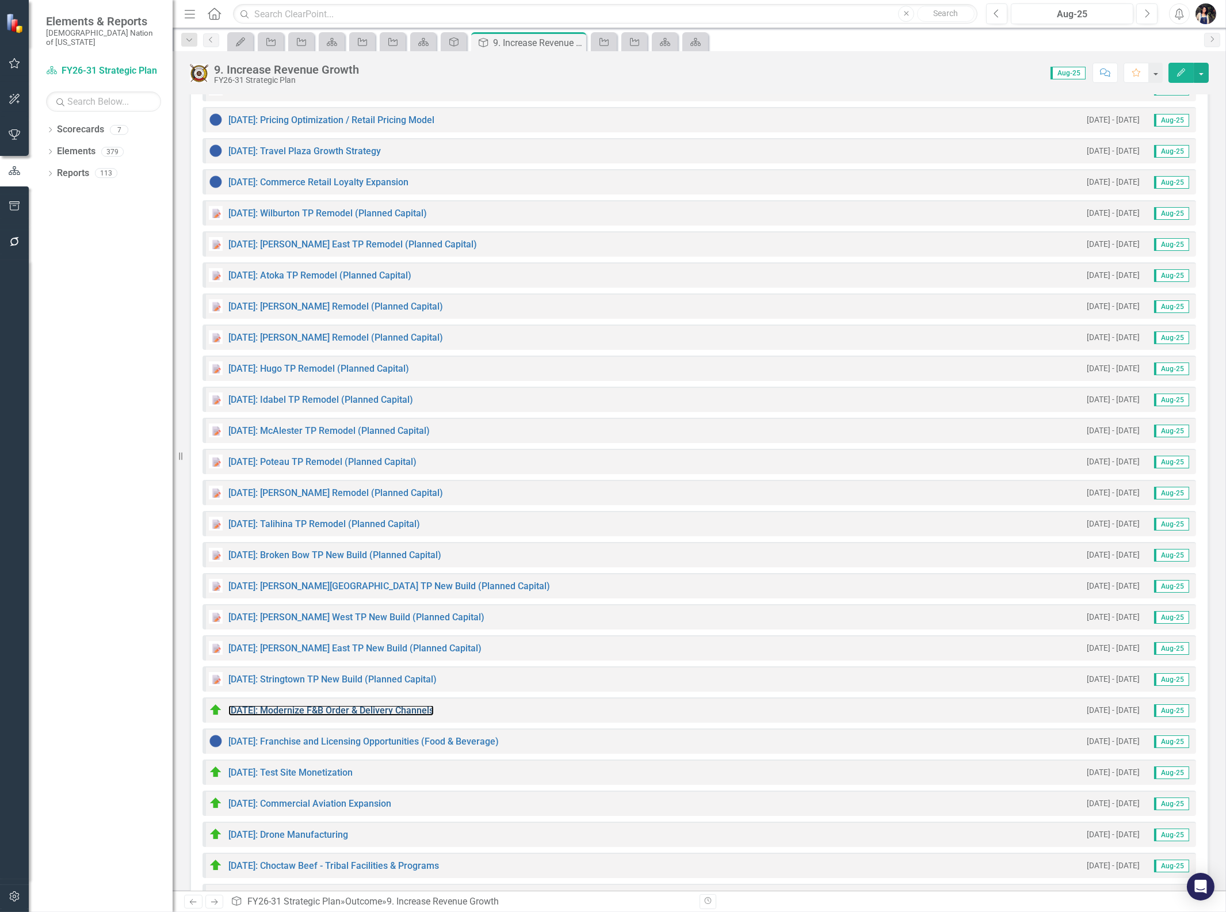
click at [388, 709] on link "[DATE]: Modernize F&B Order & Delivery Channels" at bounding box center [330, 710] width 205 height 11
